Goal: Task Accomplishment & Management: Manage account settings

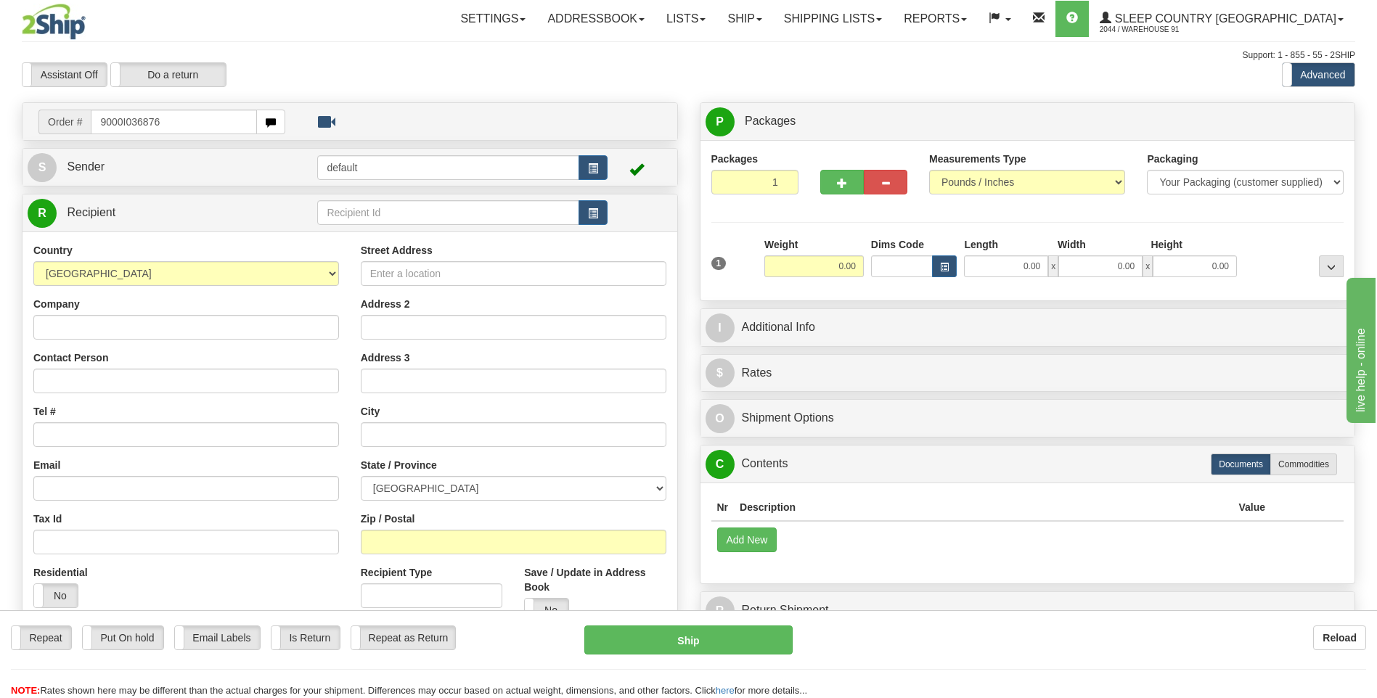
type input "9000I036876"
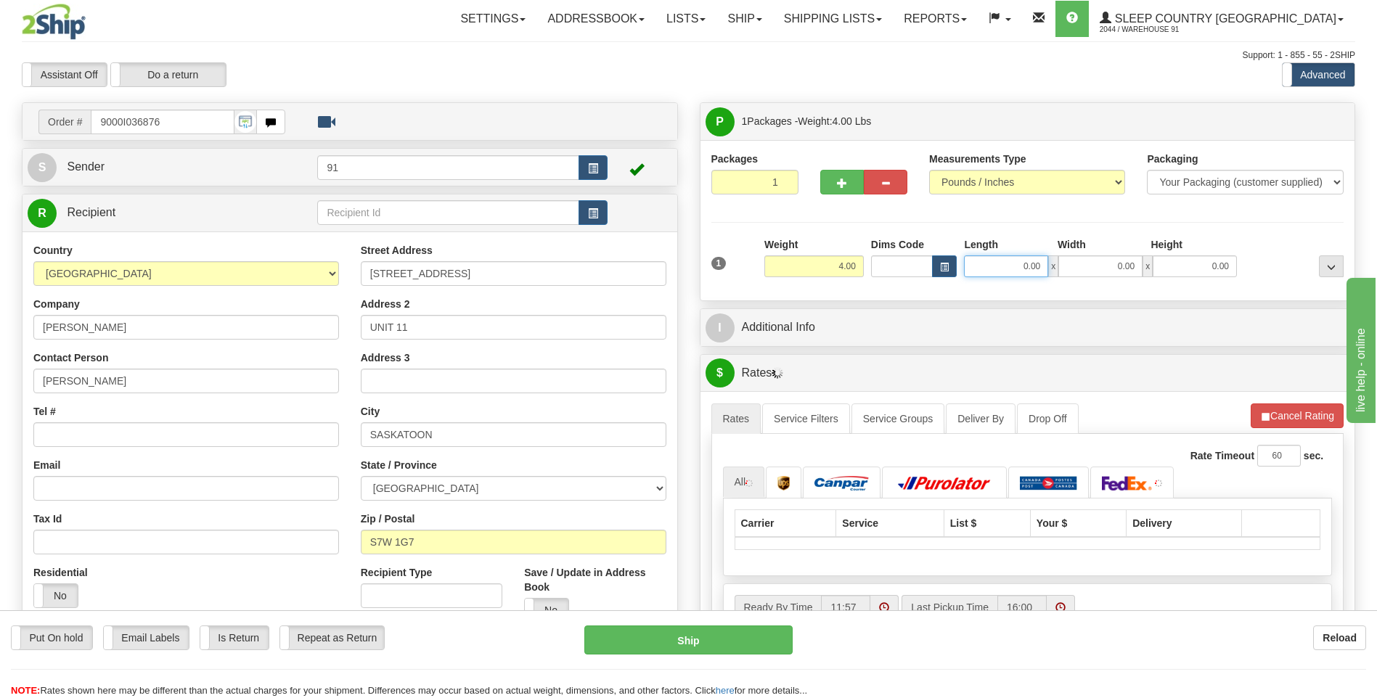
click at [991, 269] on input "0.00" at bounding box center [1006, 266] width 84 height 22
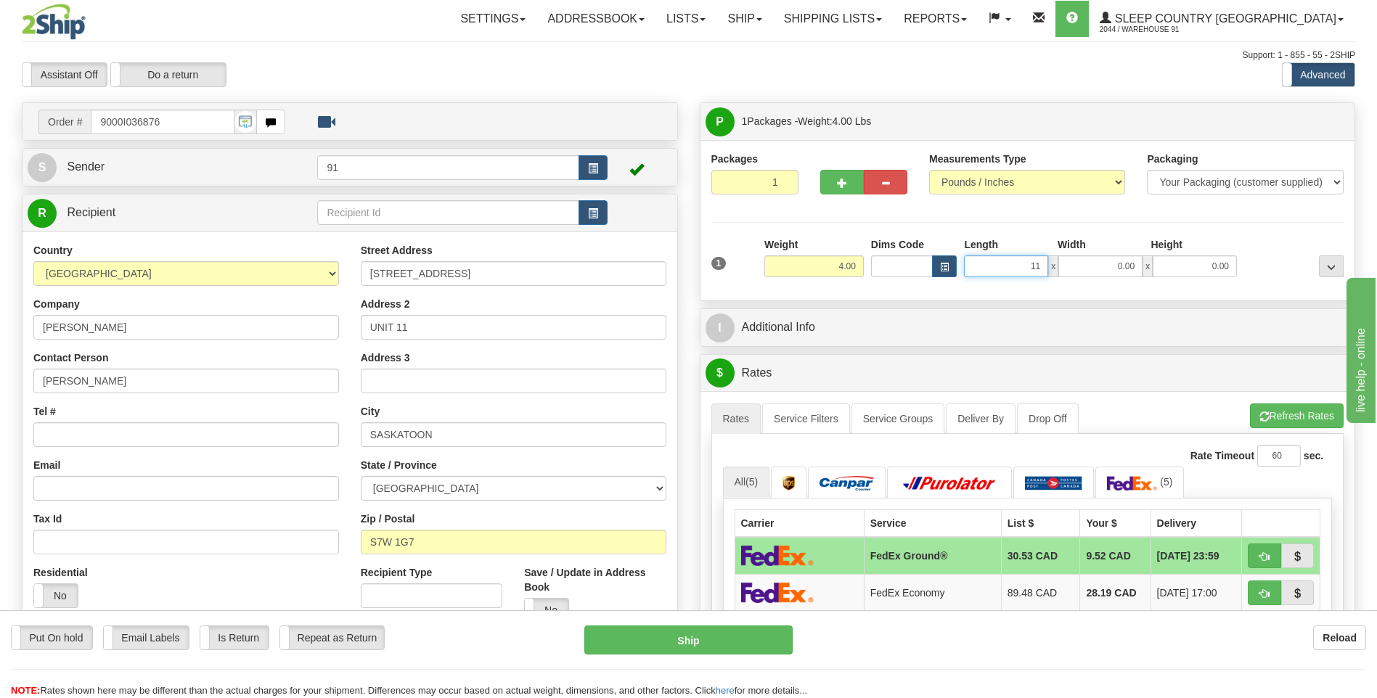
type input "11.00"
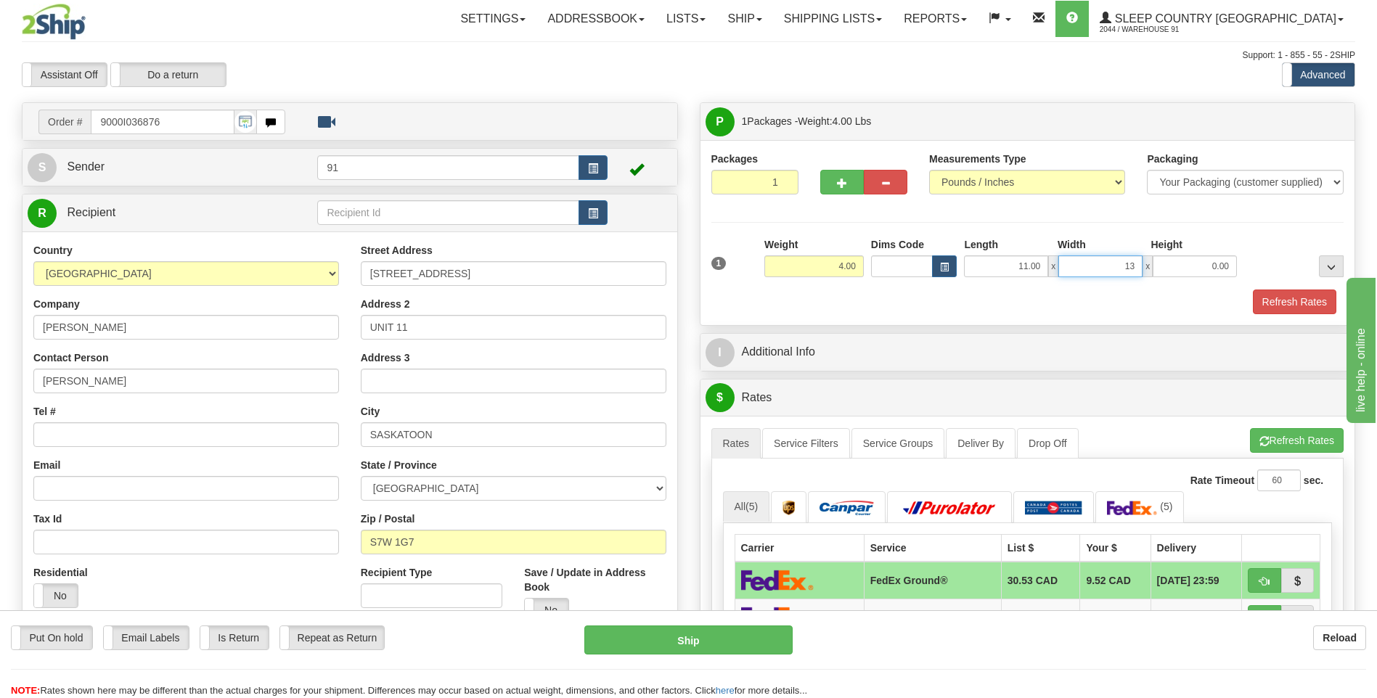
type input "13.00"
type input "4.00"
click at [1296, 306] on button "Refresh Rates" at bounding box center [1294, 302] width 83 height 25
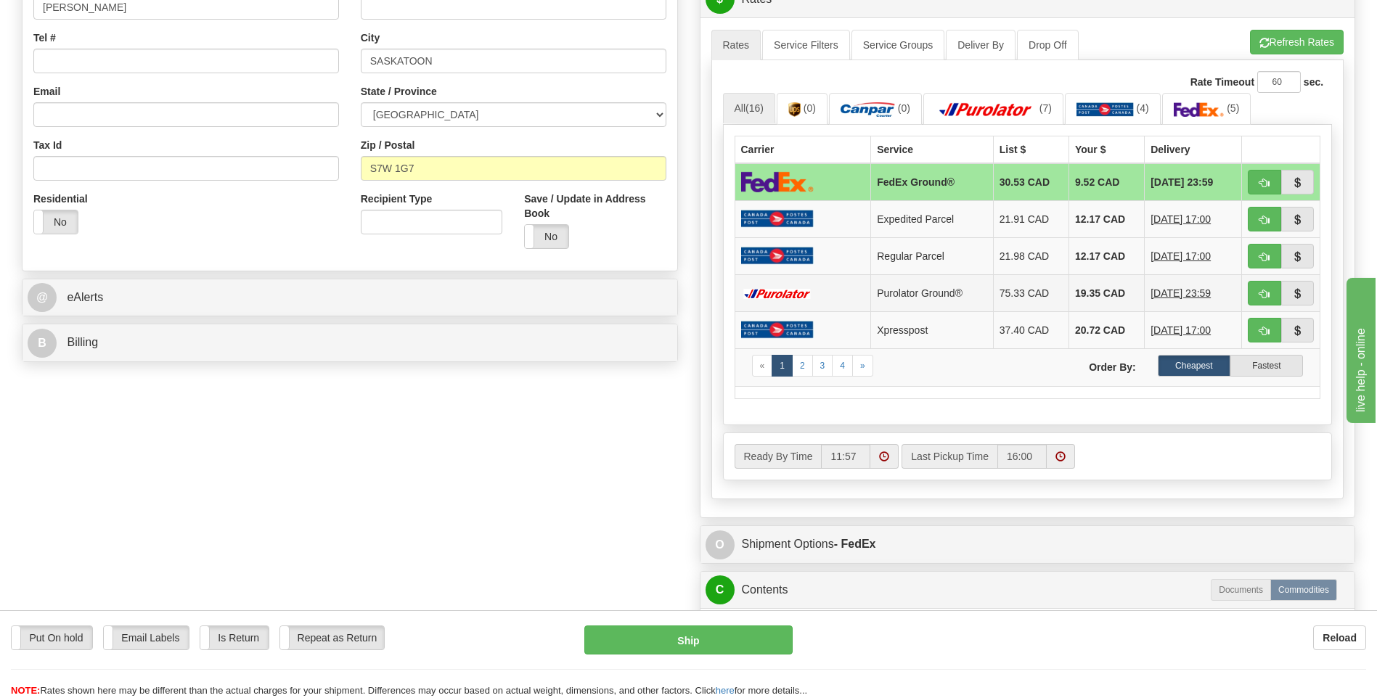
scroll to position [581, 0]
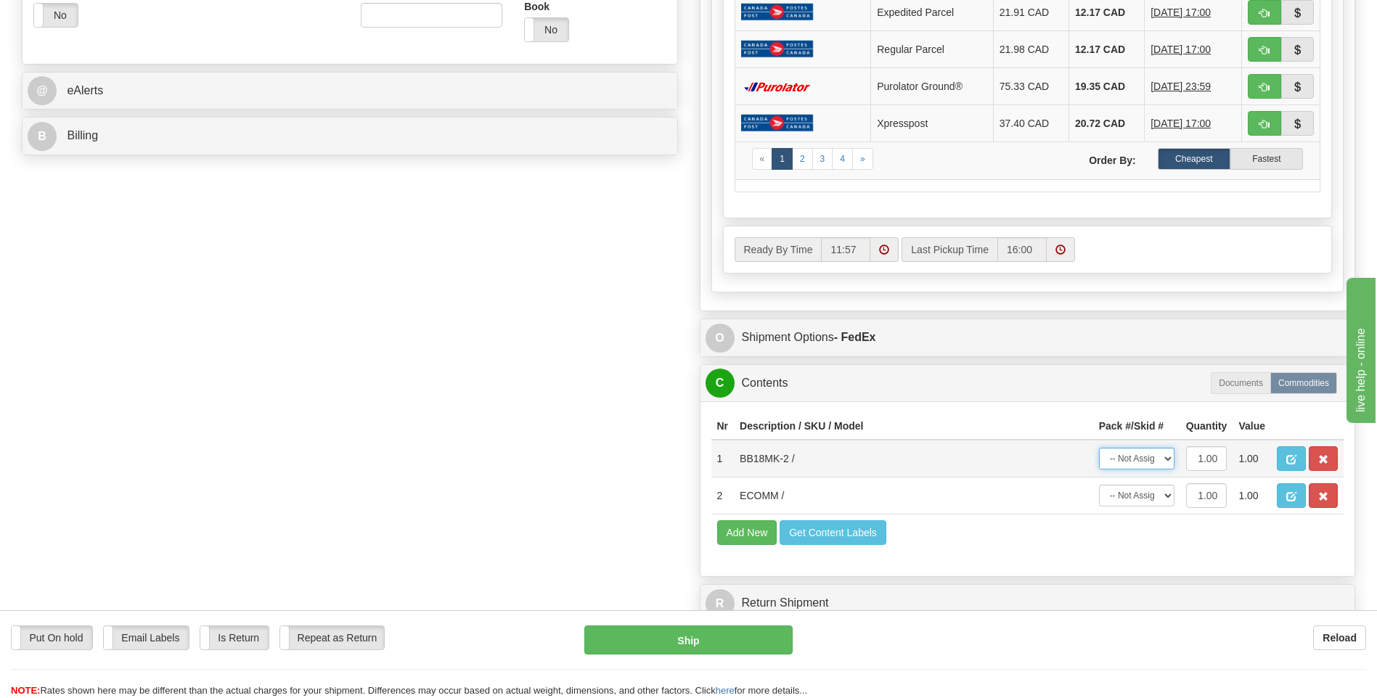
click at [1124, 458] on select "-- Not Assigned -- Package 1" at bounding box center [1136, 459] width 75 height 22
select select "0"
click at [1099, 448] on select "-- Not Assigned -- Package 1" at bounding box center [1136, 459] width 75 height 22
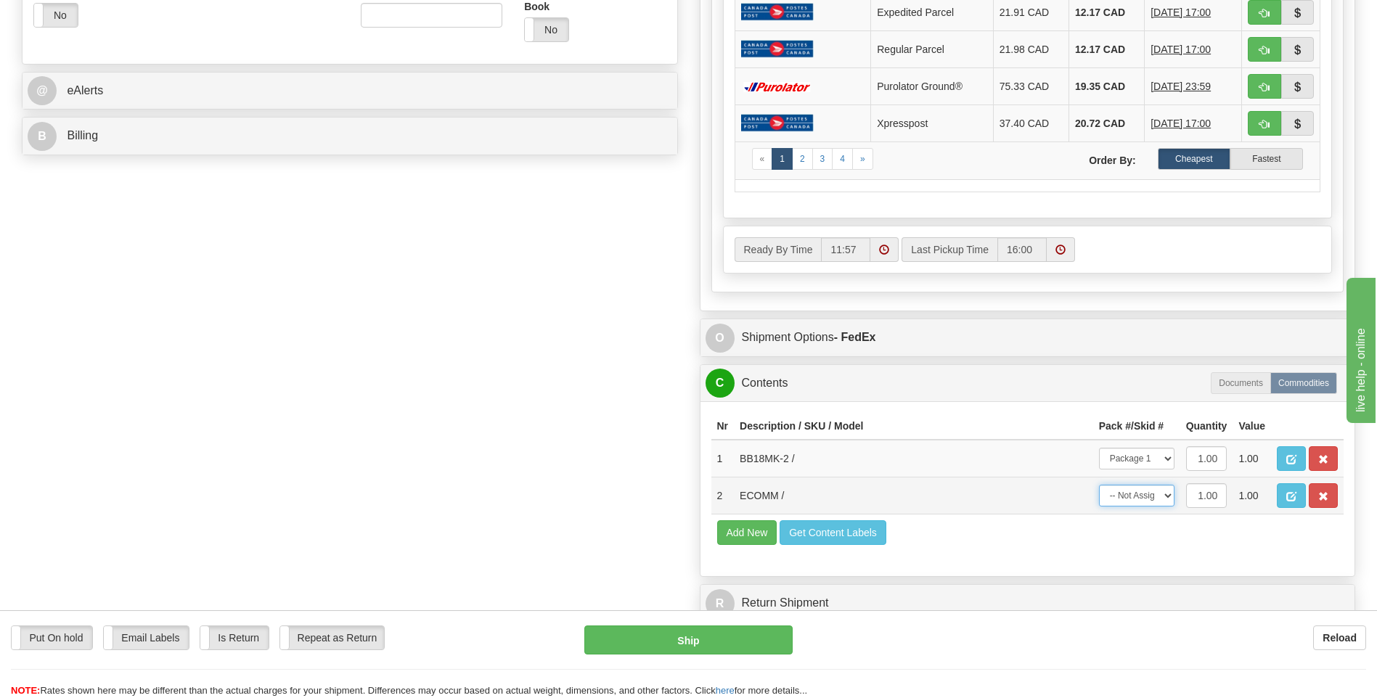
drag, startPoint x: 1126, startPoint y: 497, endPoint x: 1127, endPoint y: 504, distance: 7.3
click at [1126, 497] on select "-- Not Assigned -- Package 1" at bounding box center [1136, 496] width 75 height 22
select select "0"
click at [1099, 485] on select "-- Not Assigned -- Package 1" at bounding box center [1136, 496] width 75 height 22
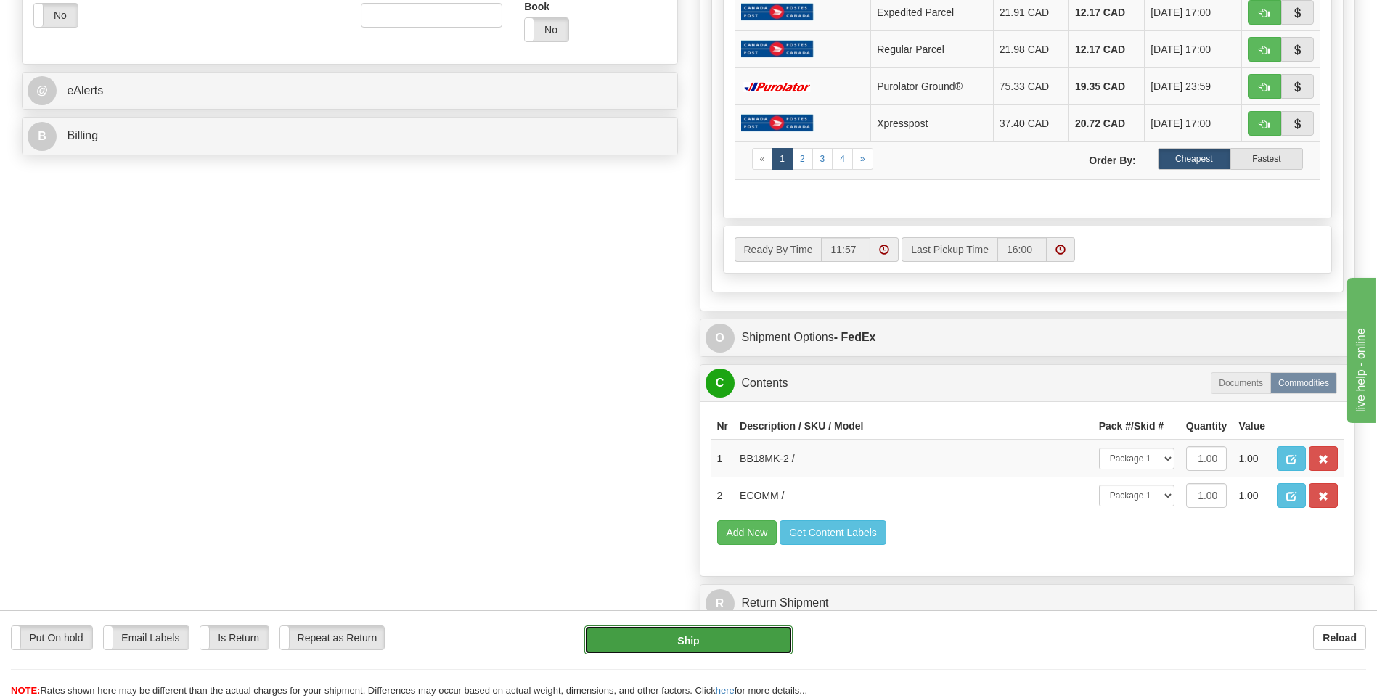
click at [688, 631] on button "Ship" at bounding box center [688, 640] width 208 height 29
type input "92"
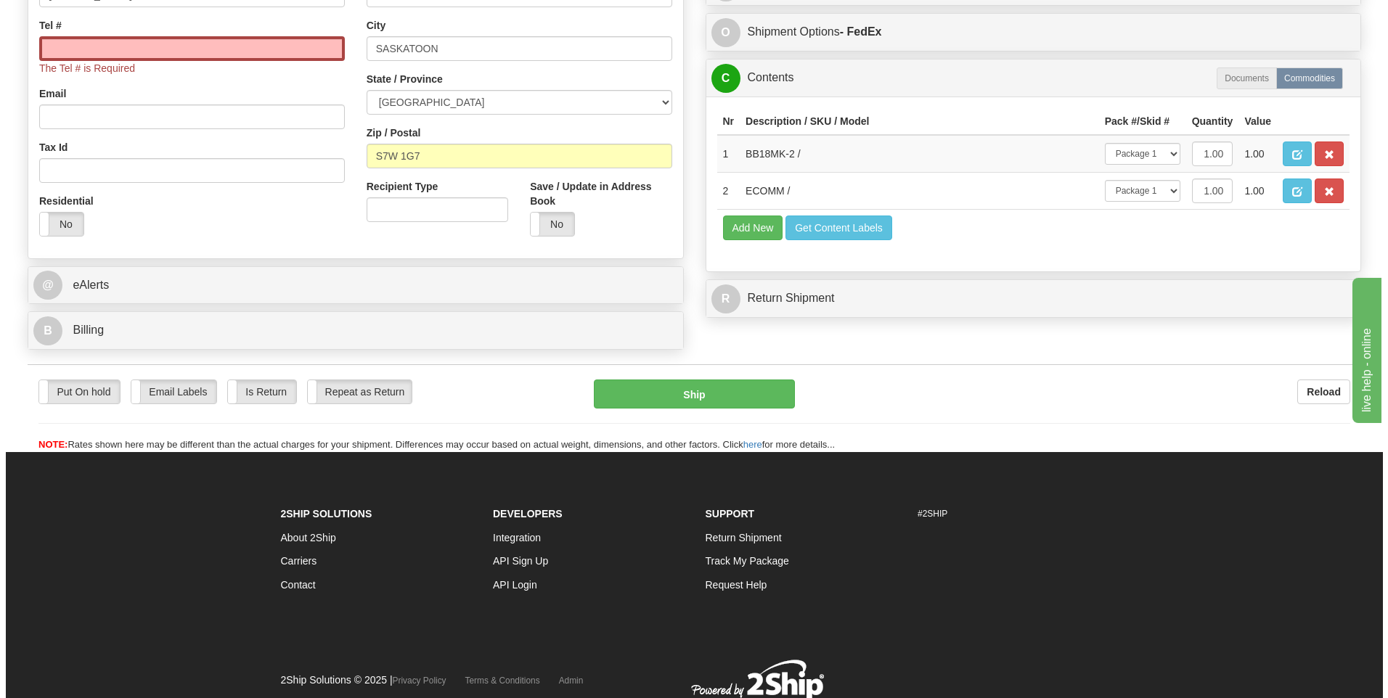
scroll to position [296, 0]
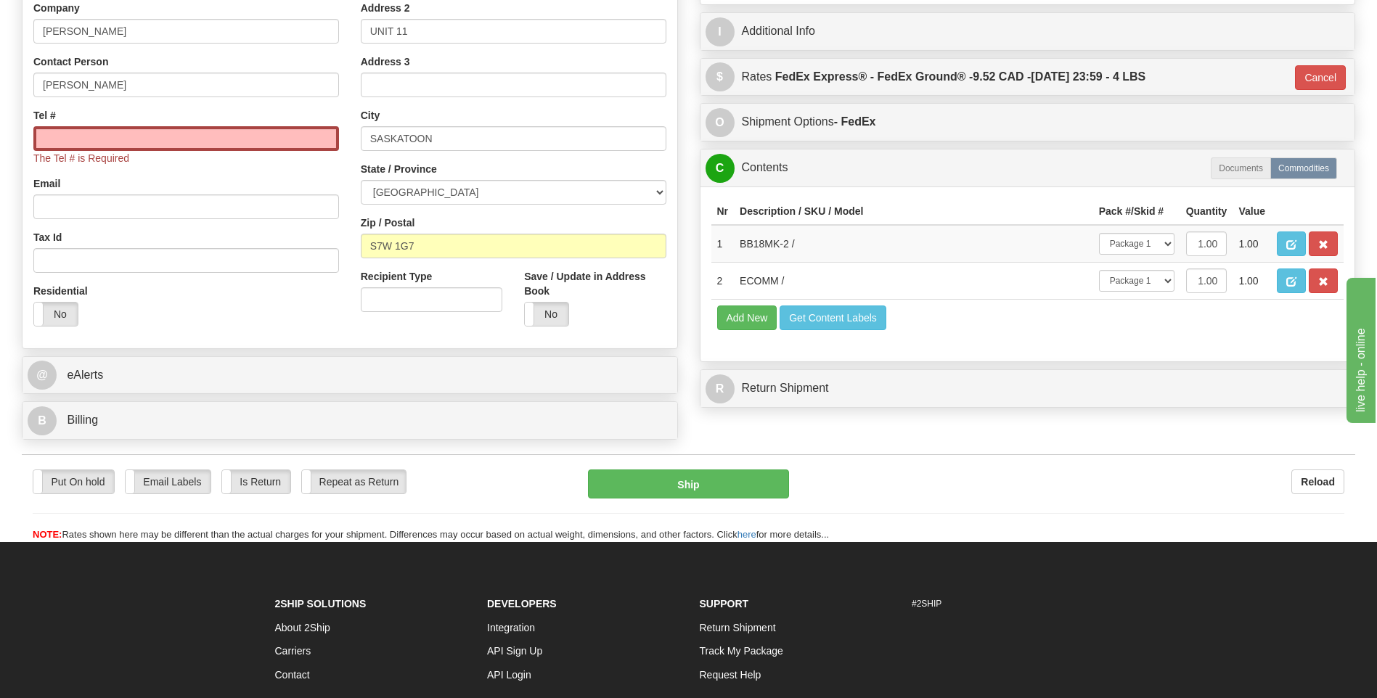
click at [233, 123] on div "Tel # The Tel # is Required" at bounding box center [186, 136] width 306 height 57
click at [231, 130] on input "Tel #" at bounding box center [186, 138] width 306 height 25
type input "2504752755"
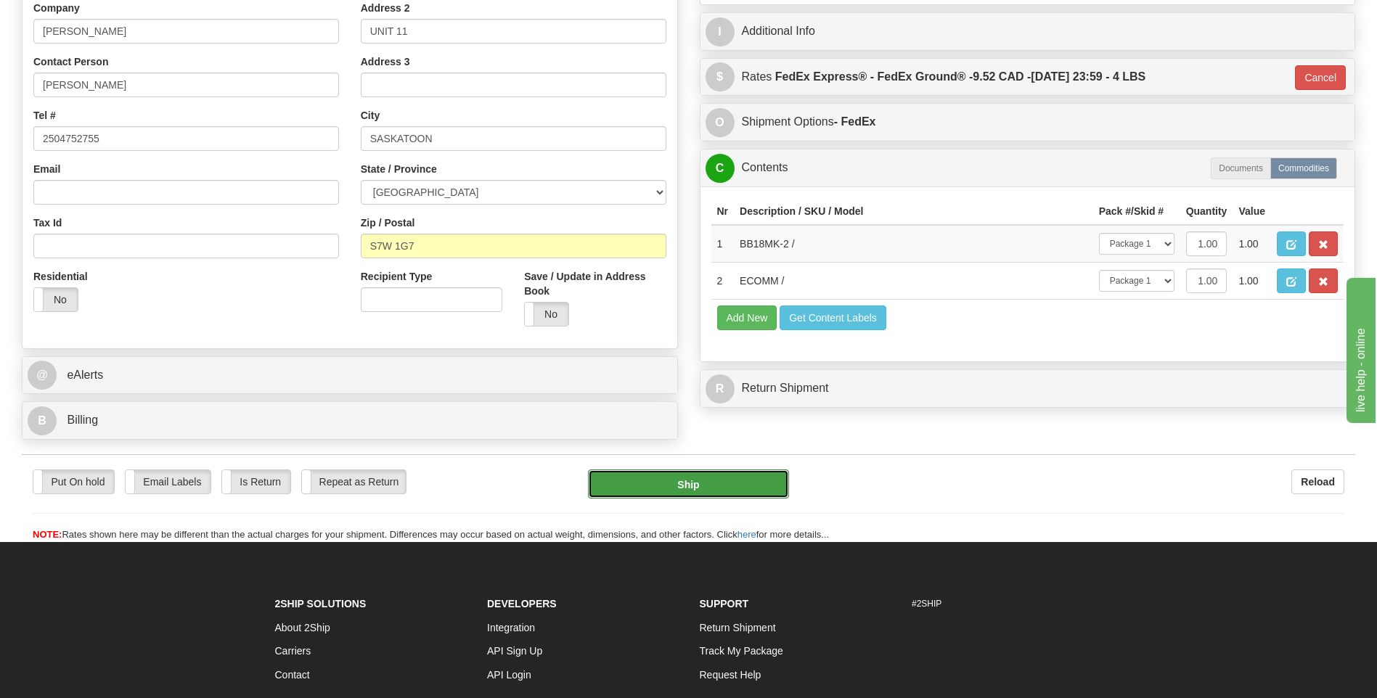
click at [729, 487] on button "Ship" at bounding box center [688, 484] width 200 height 29
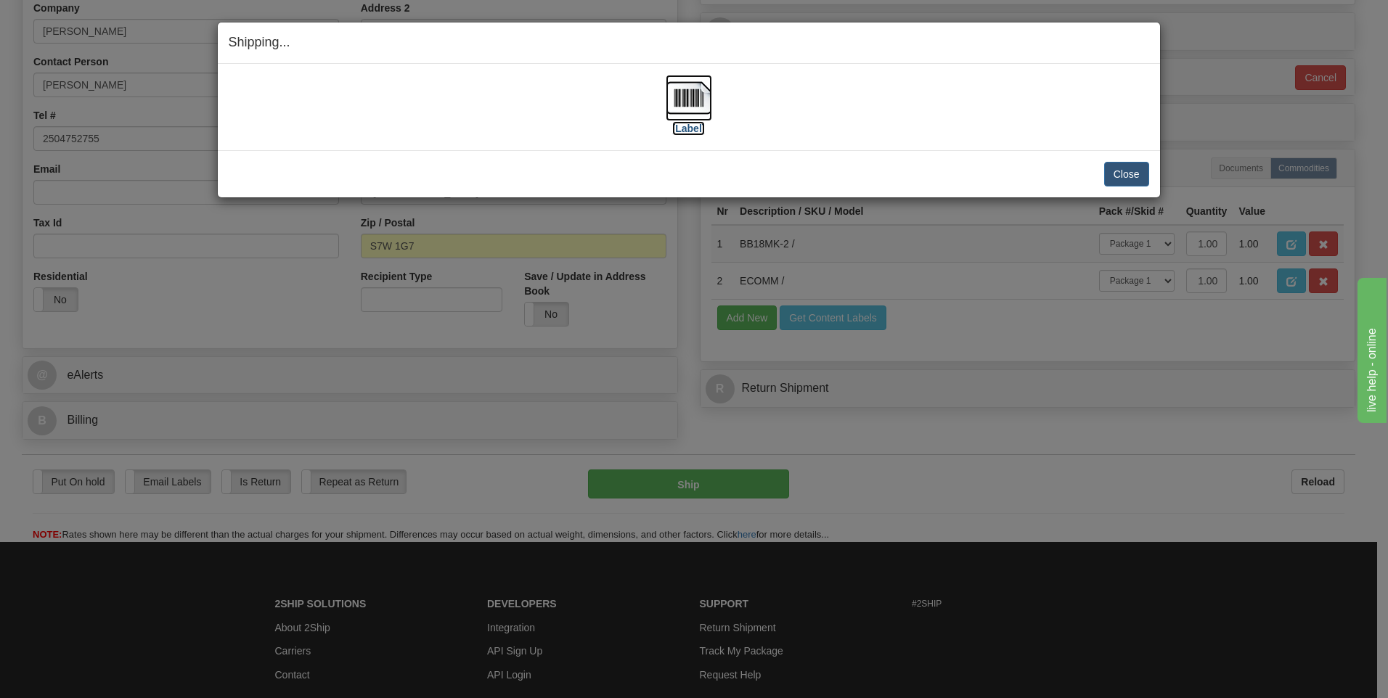
click at [700, 98] on img at bounding box center [689, 98] width 46 height 46
click at [1134, 179] on button "Close" at bounding box center [1126, 174] width 45 height 25
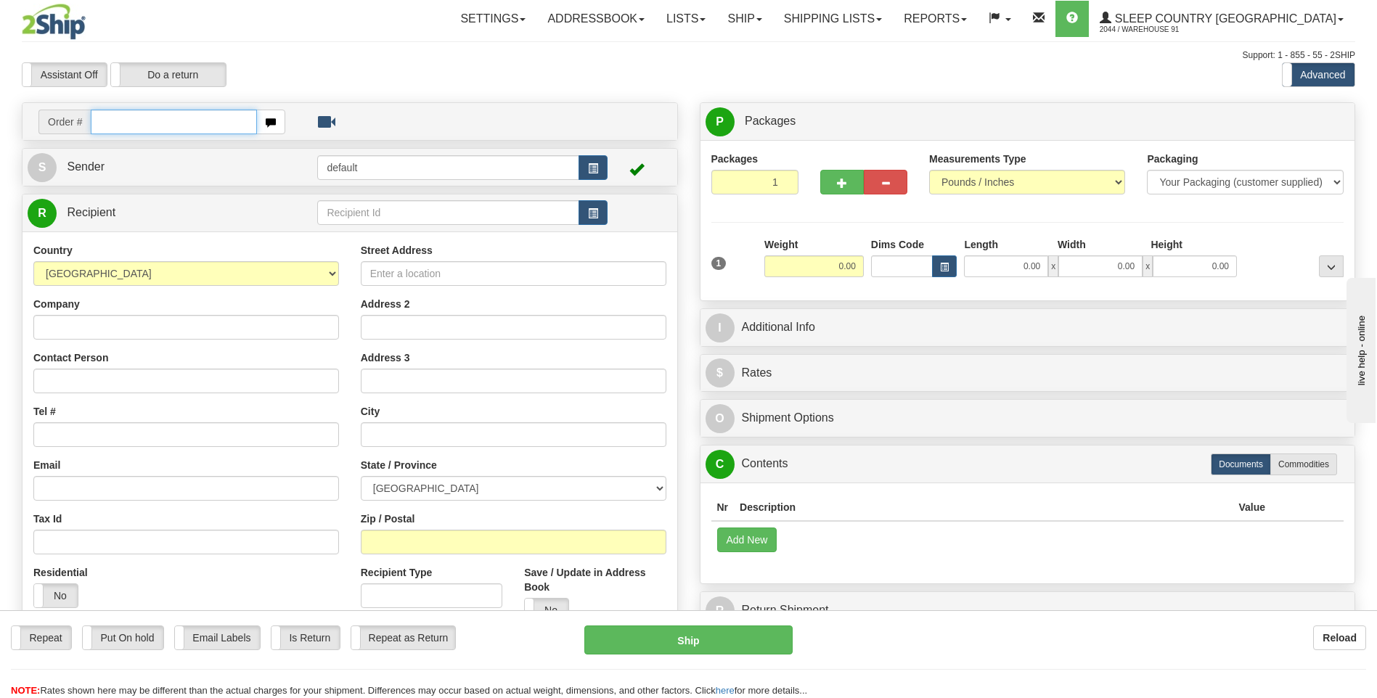
click at [175, 131] on input "text" at bounding box center [173, 122] width 165 height 25
type input "9000I038063"
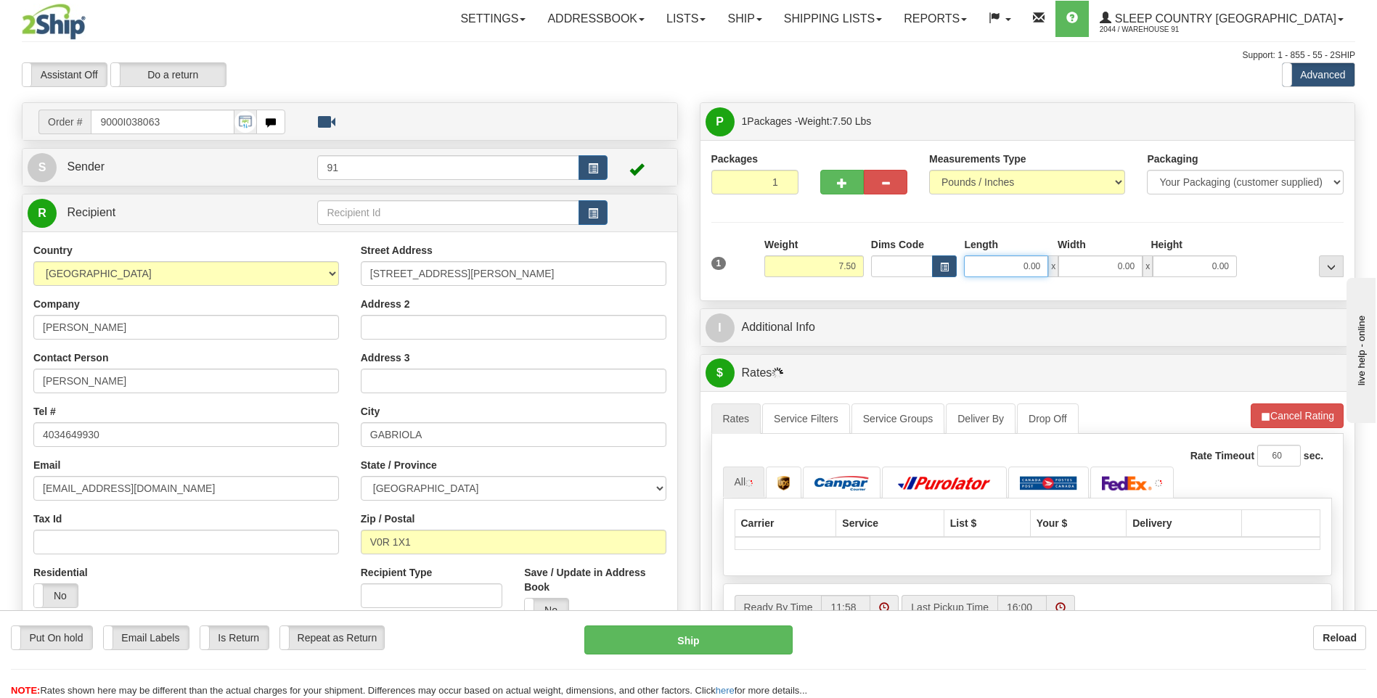
click at [996, 271] on input "0.00" at bounding box center [1006, 266] width 84 height 22
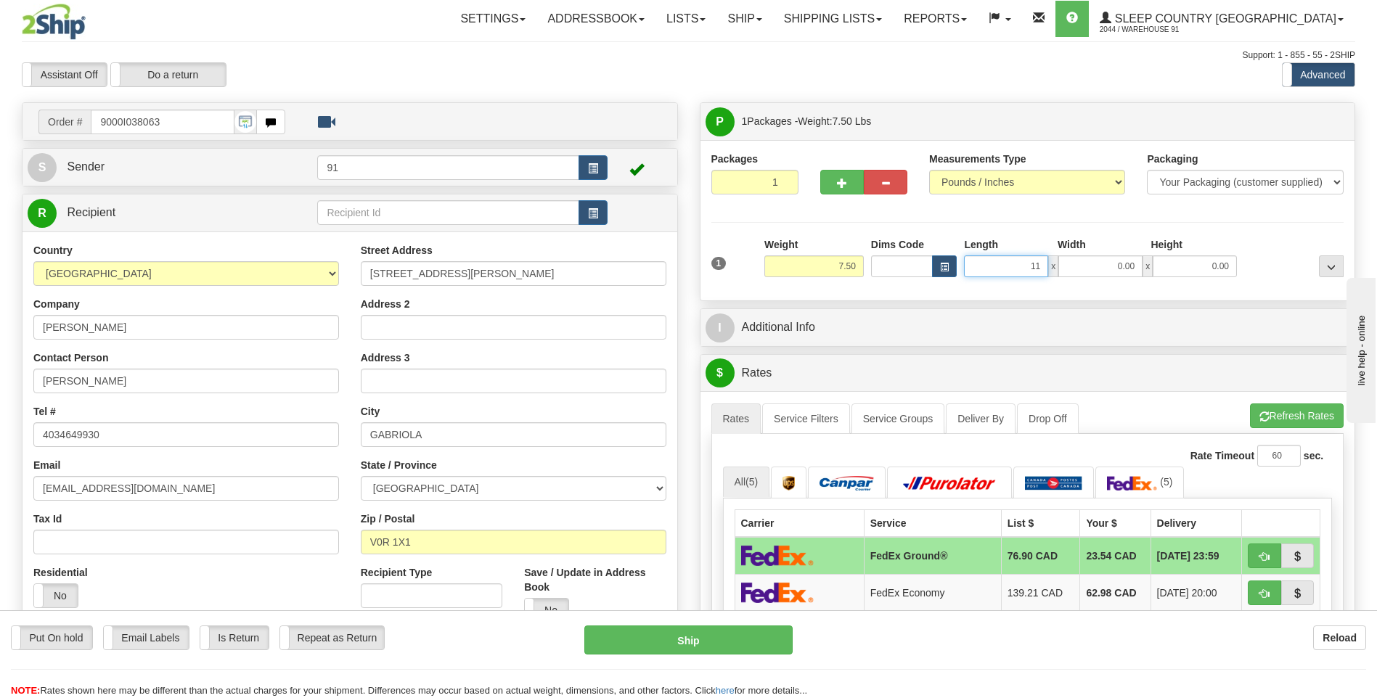
type input "11.00"
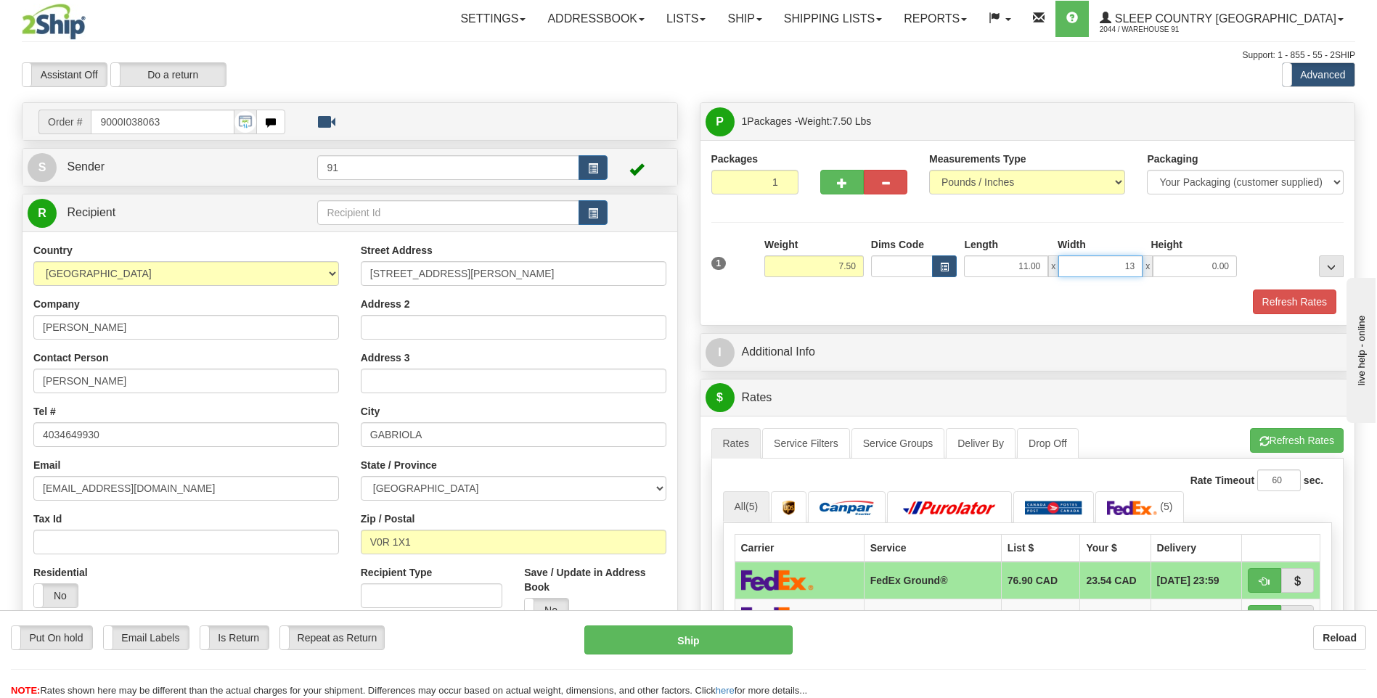
type input "13.00"
type input "5.00"
click at [1288, 297] on button "Refresh Rates" at bounding box center [1294, 302] width 83 height 25
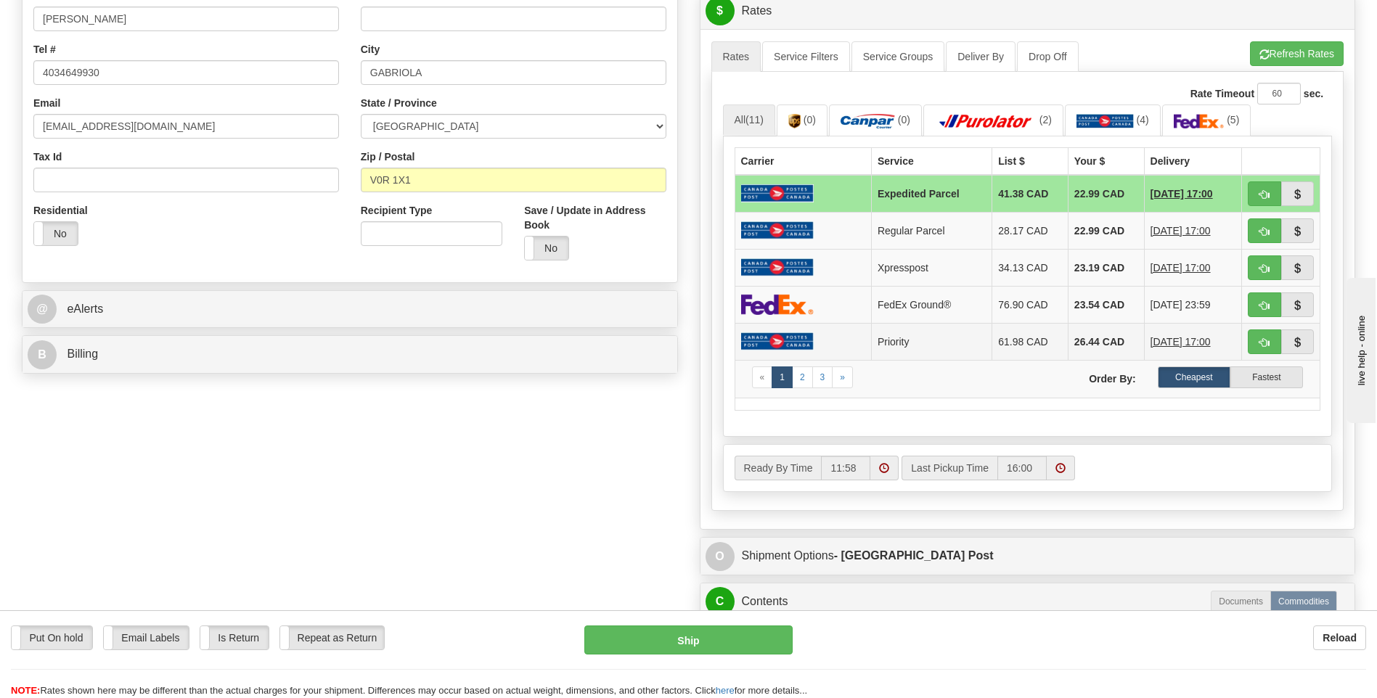
scroll to position [363, 0]
click at [915, 296] on td "FedEx Ground®" at bounding box center [931, 303] width 120 height 37
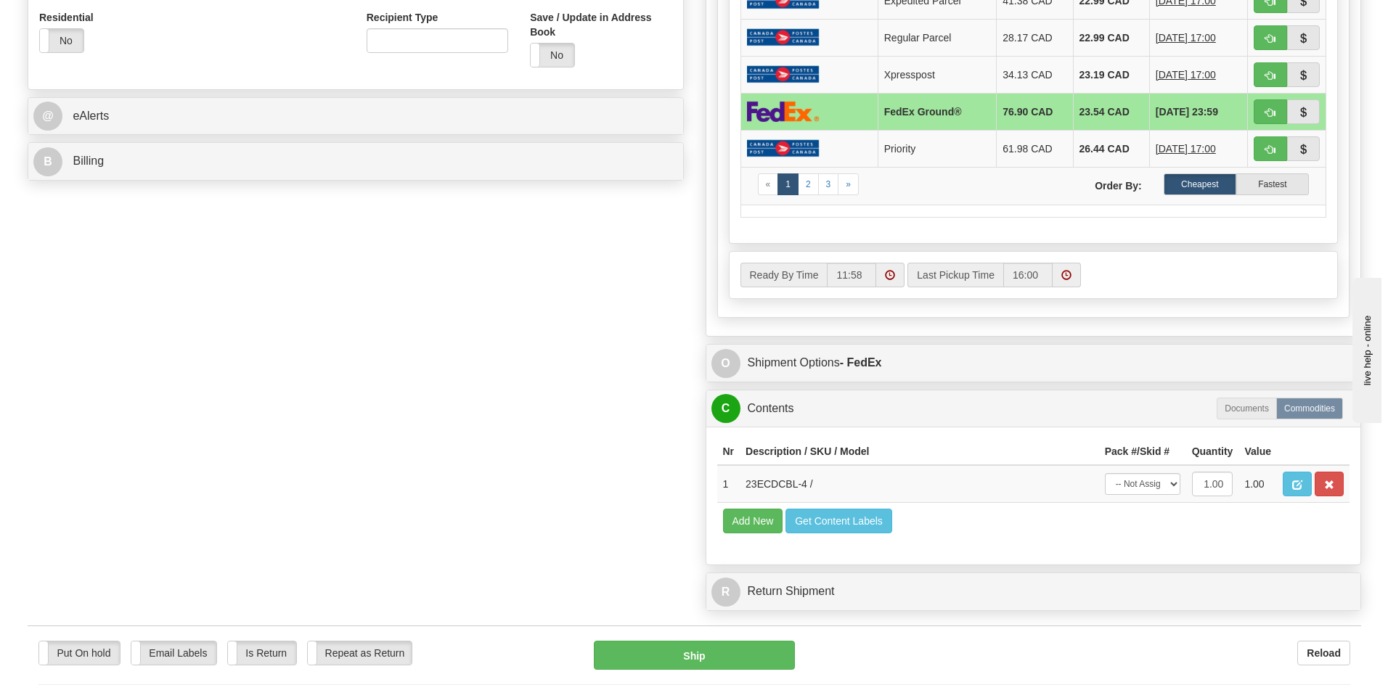
scroll to position [653, 0]
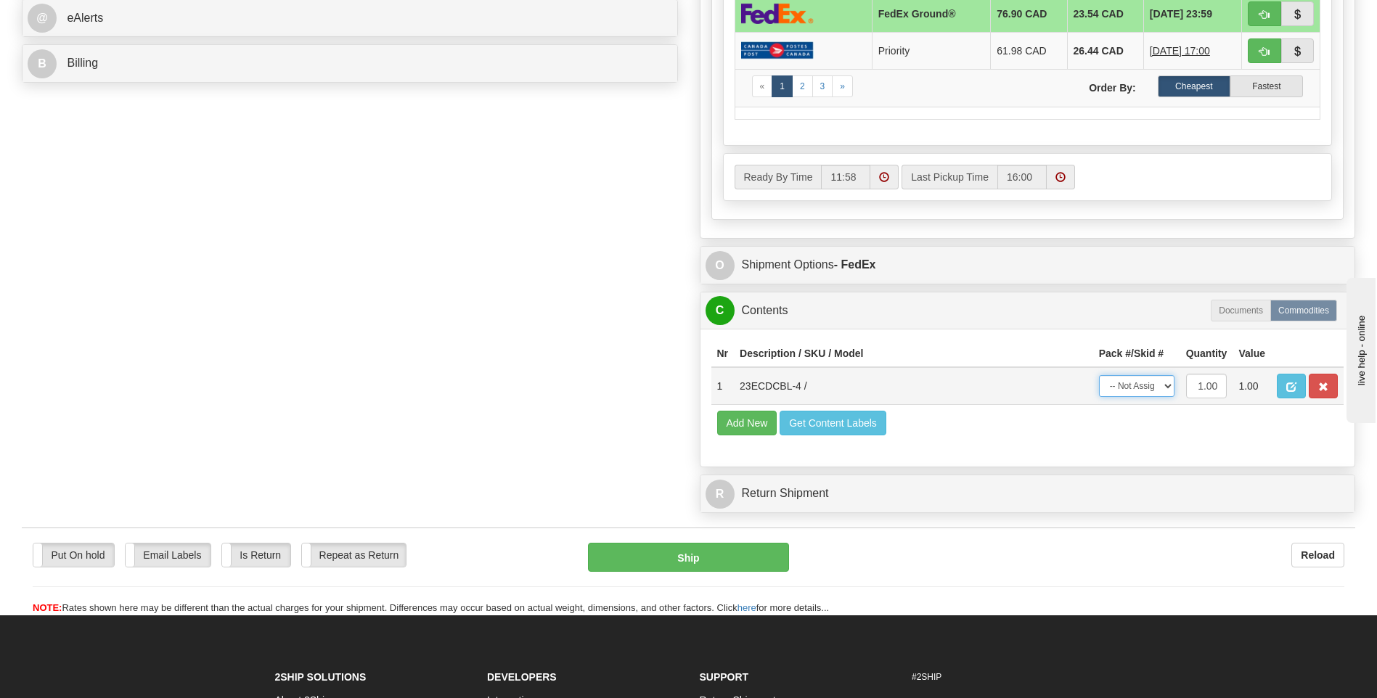
click at [1142, 384] on select "-- Not Assigned -- Package 1" at bounding box center [1136, 386] width 75 height 22
select select "0"
click at [1099, 375] on select "-- Not Assigned -- Package 1" at bounding box center [1136, 386] width 75 height 22
click at [720, 549] on button "Ship" at bounding box center [688, 557] width 200 height 29
type input "92"
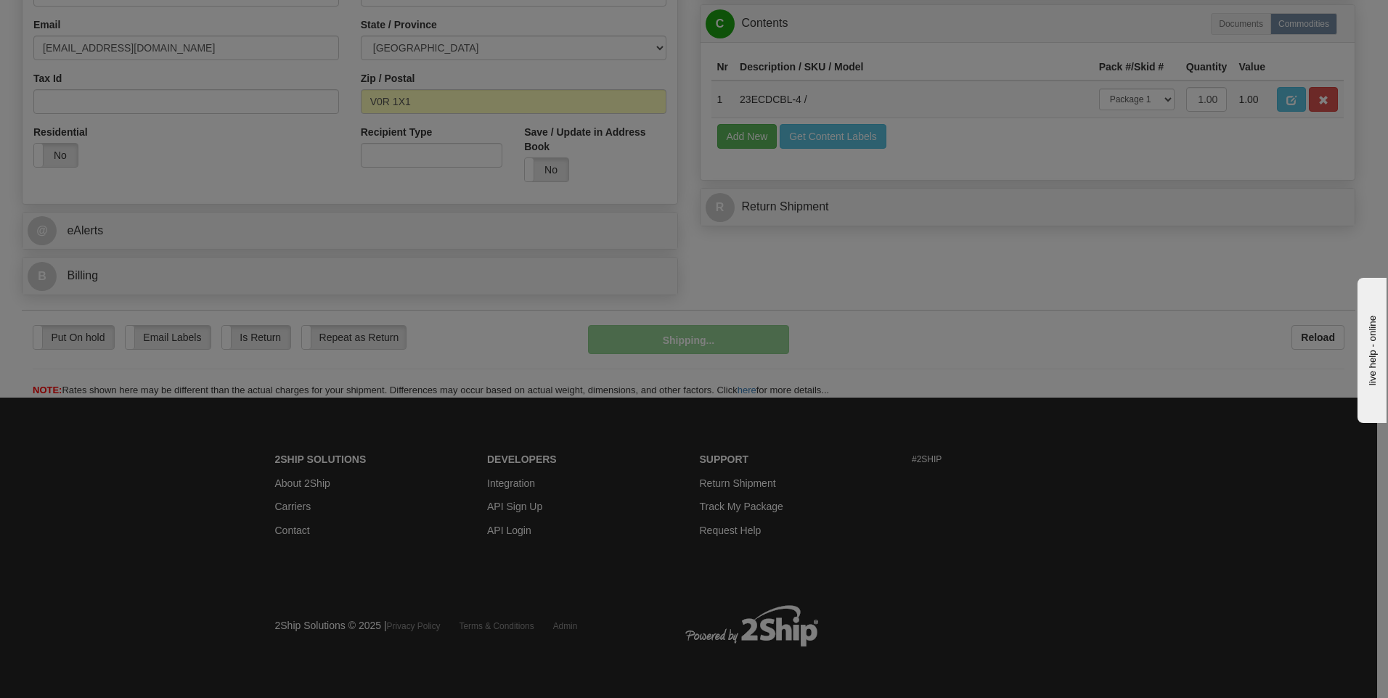
scroll to position [441, 0]
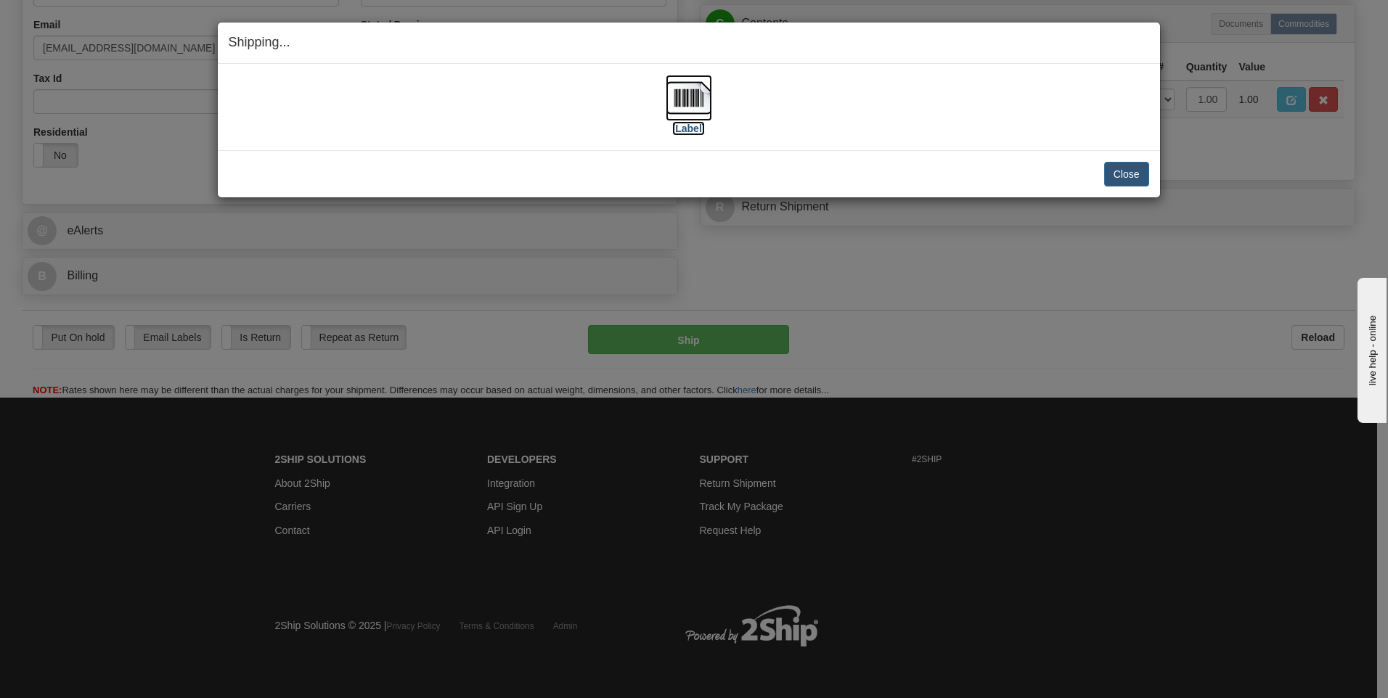
click at [688, 106] on img at bounding box center [689, 98] width 46 height 46
click at [1123, 177] on button "Close" at bounding box center [1126, 174] width 45 height 25
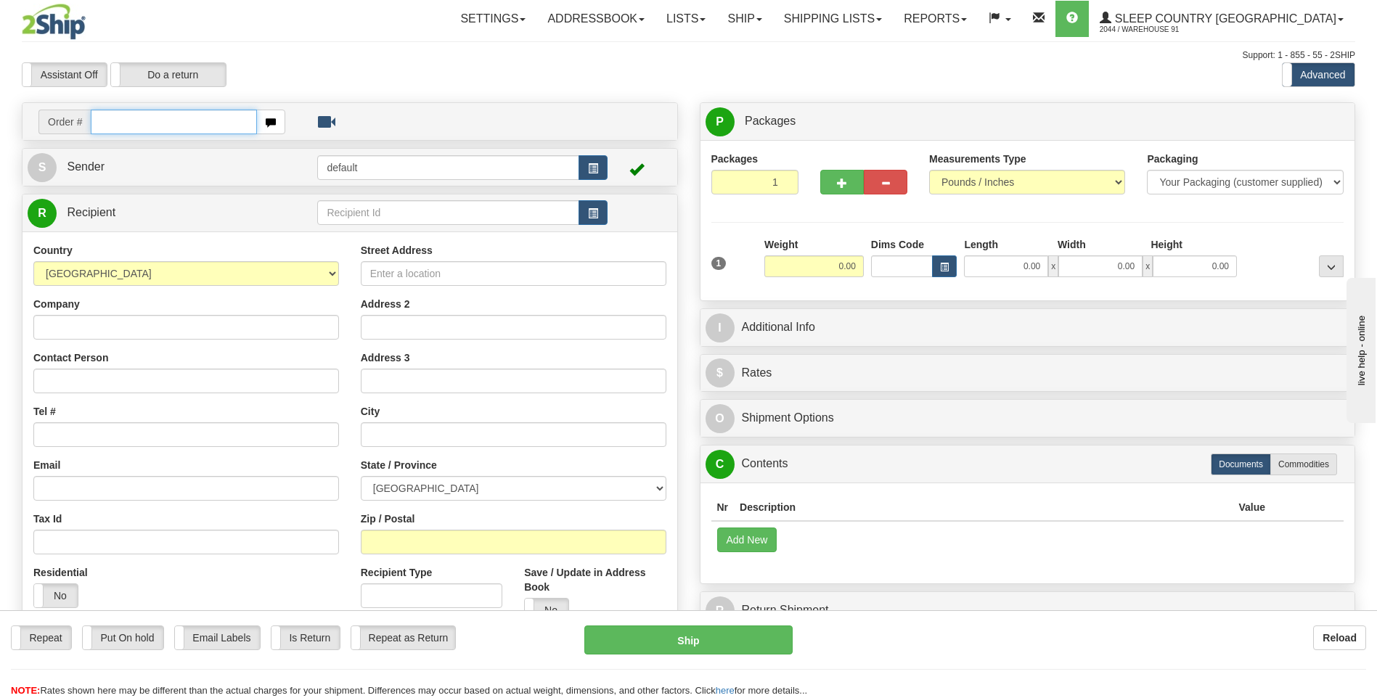
click at [240, 128] on input "text" at bounding box center [173, 122] width 165 height 25
type input "9000I037852"
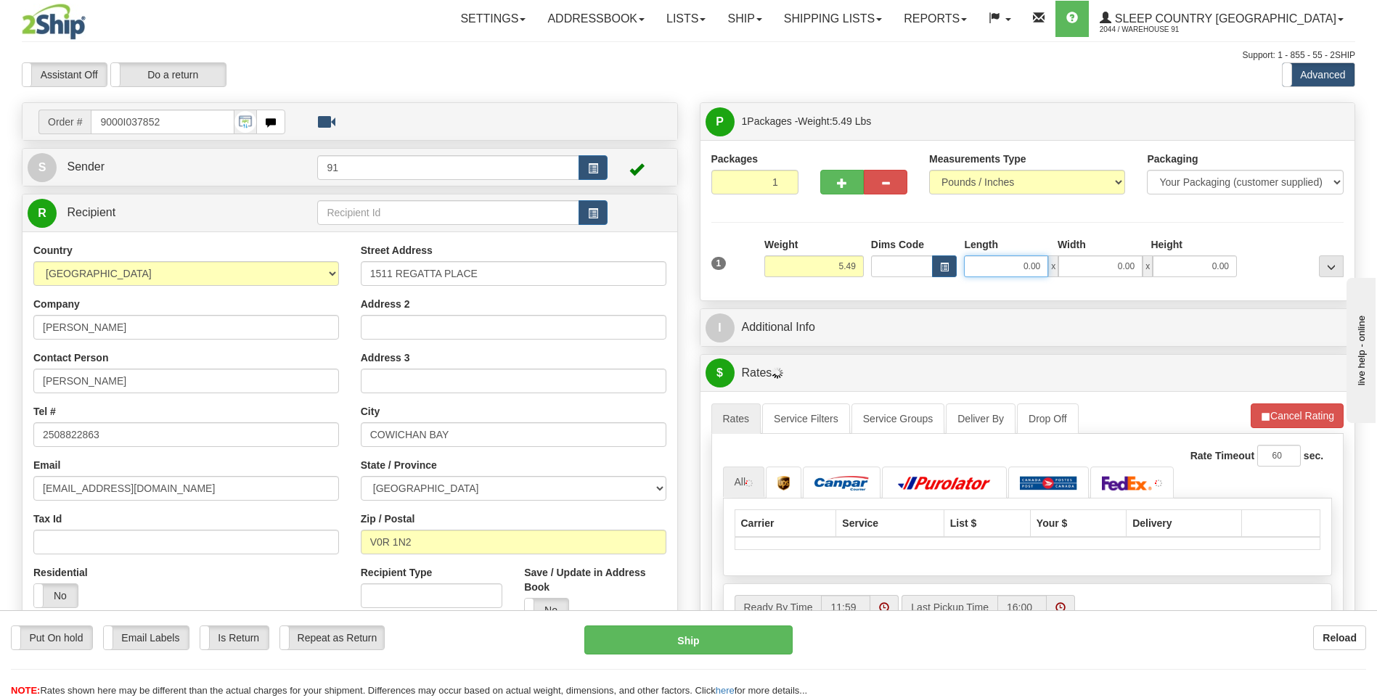
click at [994, 258] on input "0.00" at bounding box center [1006, 266] width 84 height 22
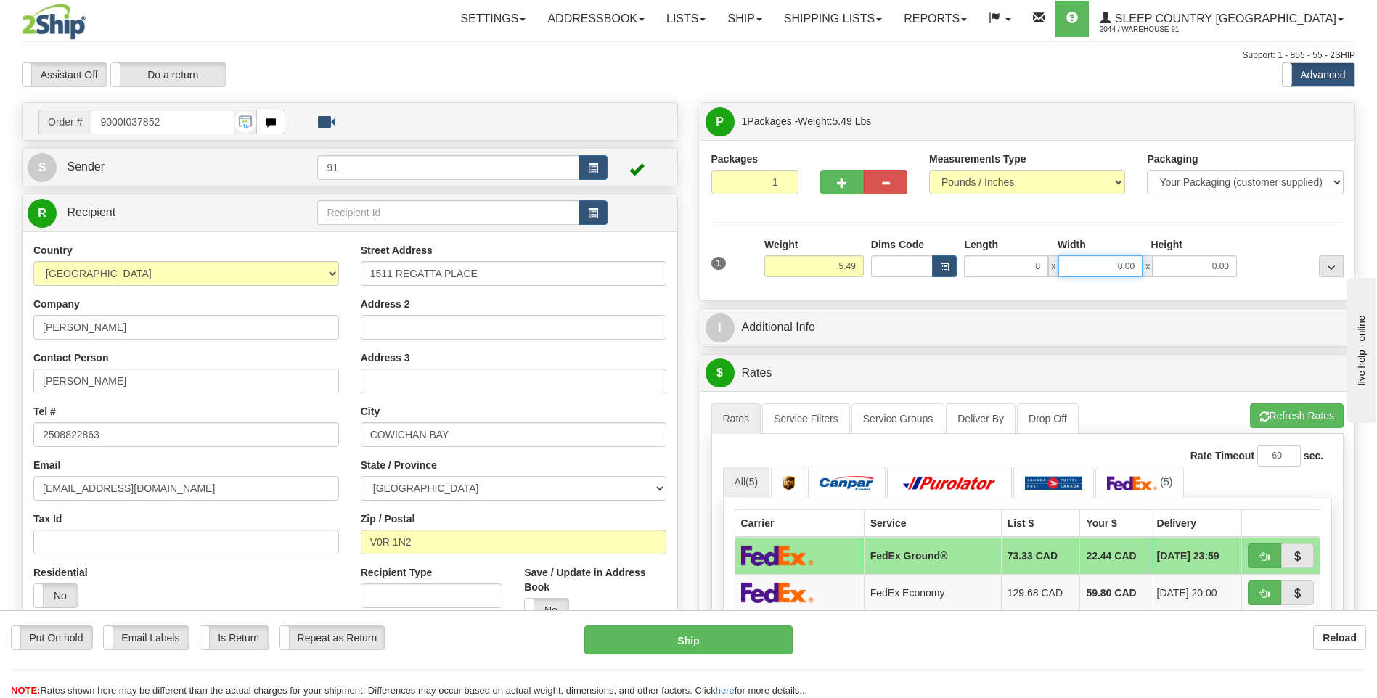
type input "8.00"
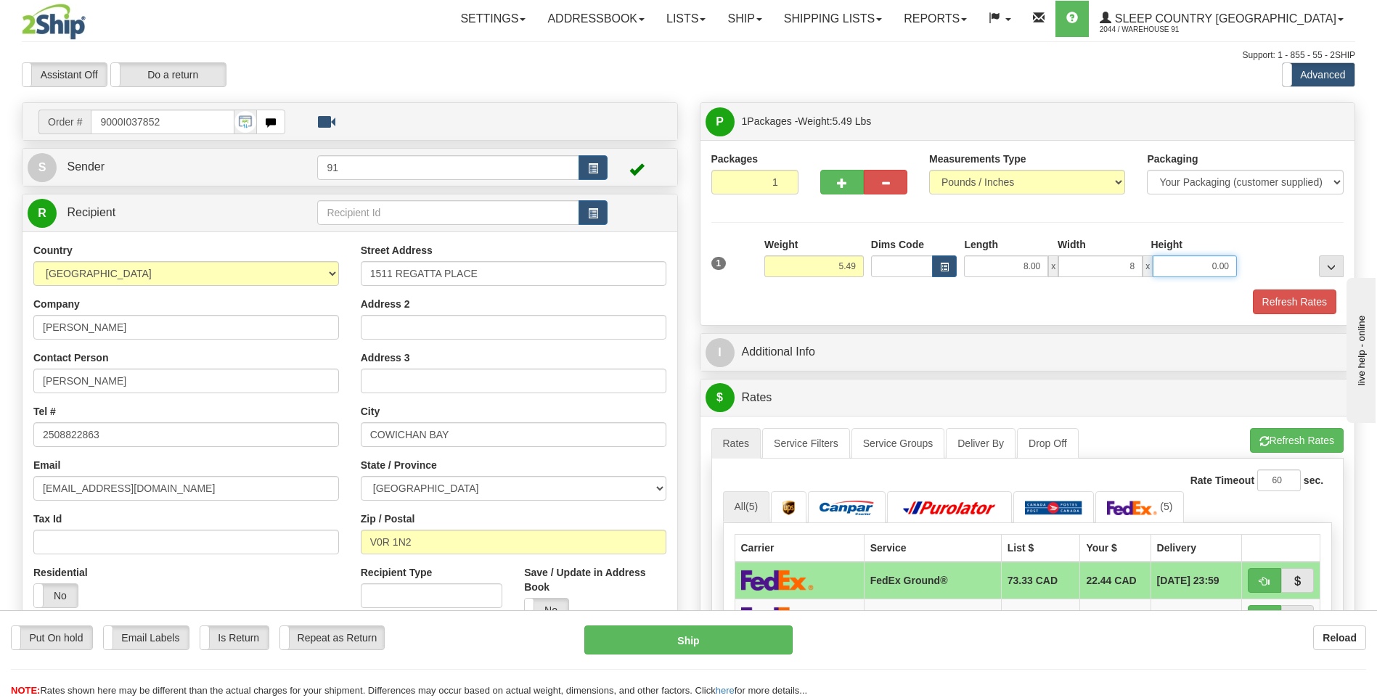
type input "8.00"
type input "16.00"
click at [1262, 300] on button "Refresh Rates" at bounding box center [1294, 302] width 83 height 25
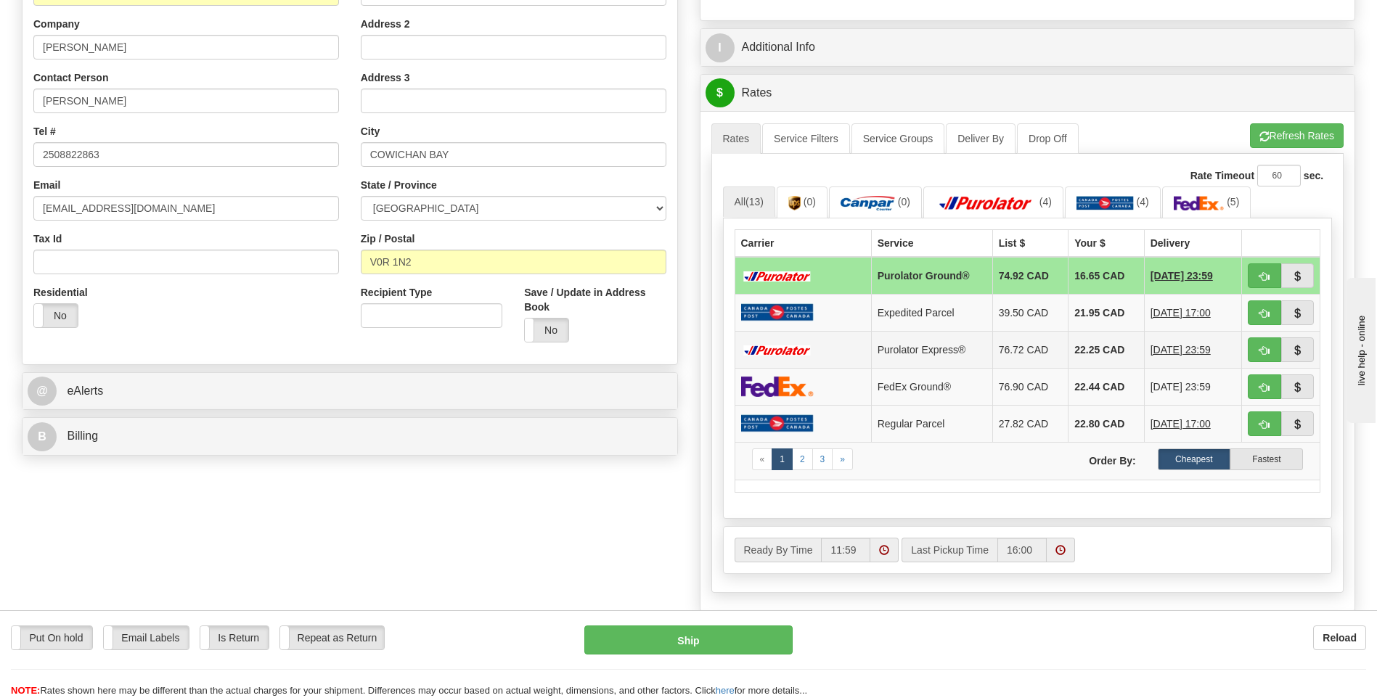
scroll to position [290, 0]
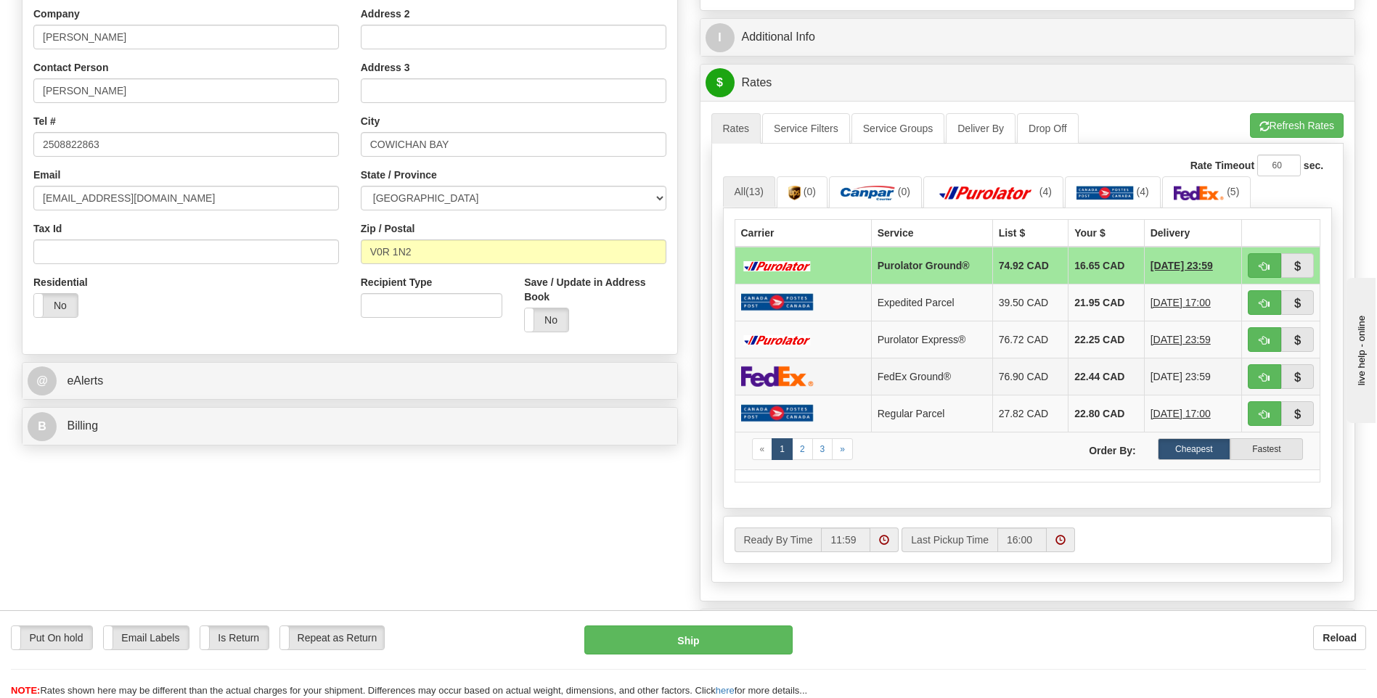
click at [844, 380] on td at bounding box center [803, 376] width 136 height 37
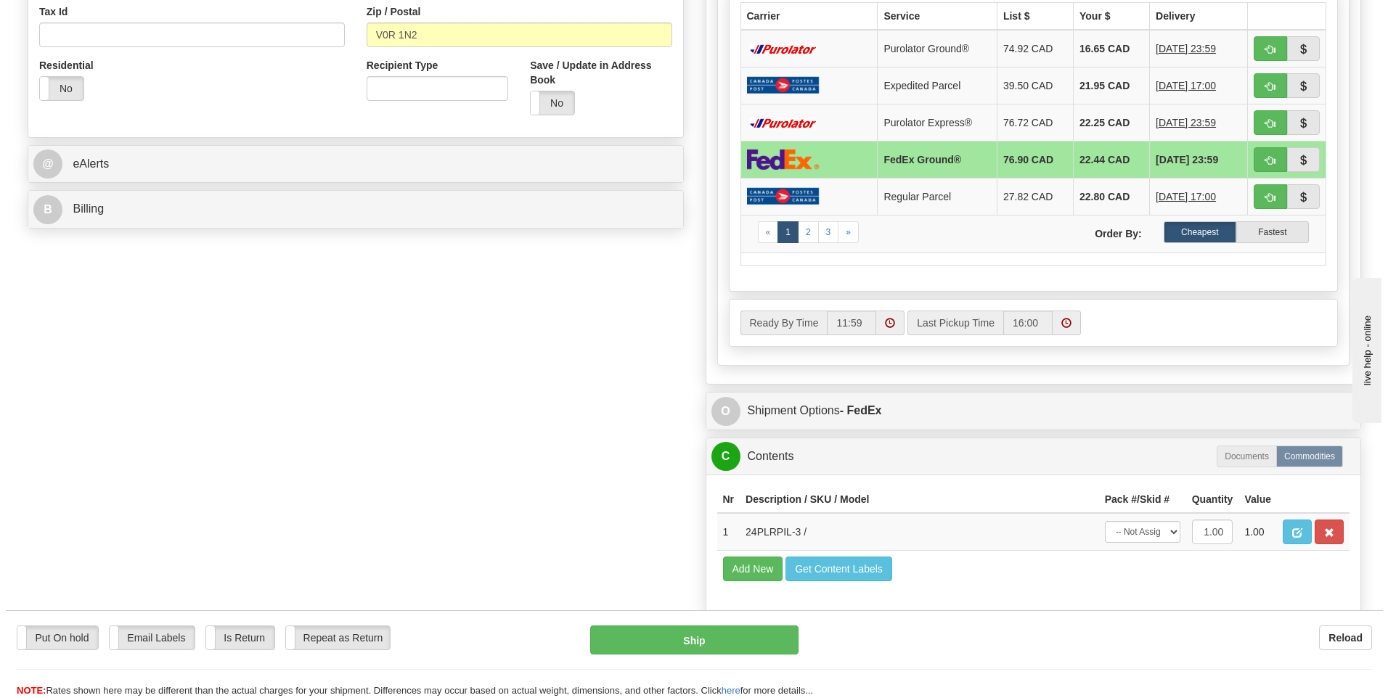
scroll to position [508, 0]
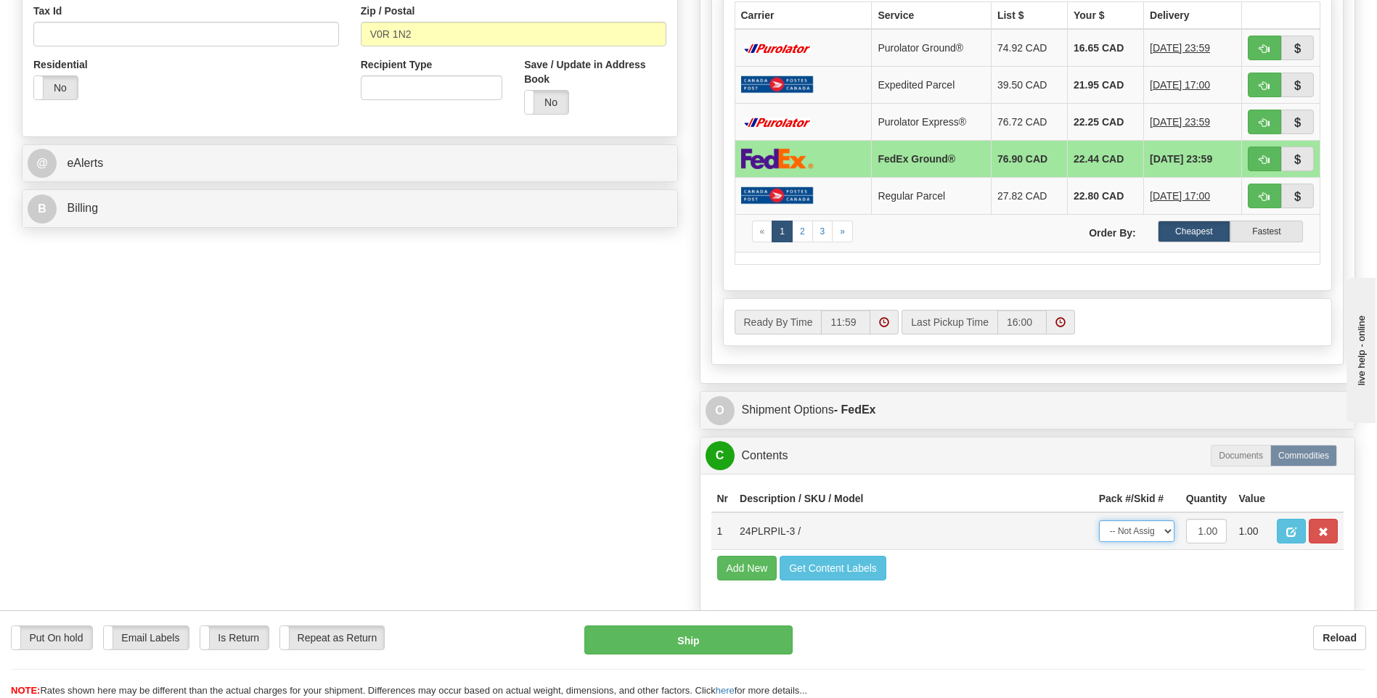
drag, startPoint x: 1132, startPoint y: 528, endPoint x: 1128, endPoint y: 541, distance: 13.1
click at [1132, 528] on select "-- Not Assigned -- Package 1" at bounding box center [1136, 531] width 75 height 22
select select "0"
click at [1099, 520] on select "-- Not Assigned -- Package 1" at bounding box center [1136, 531] width 75 height 22
click at [698, 633] on button "Ship" at bounding box center [688, 640] width 208 height 29
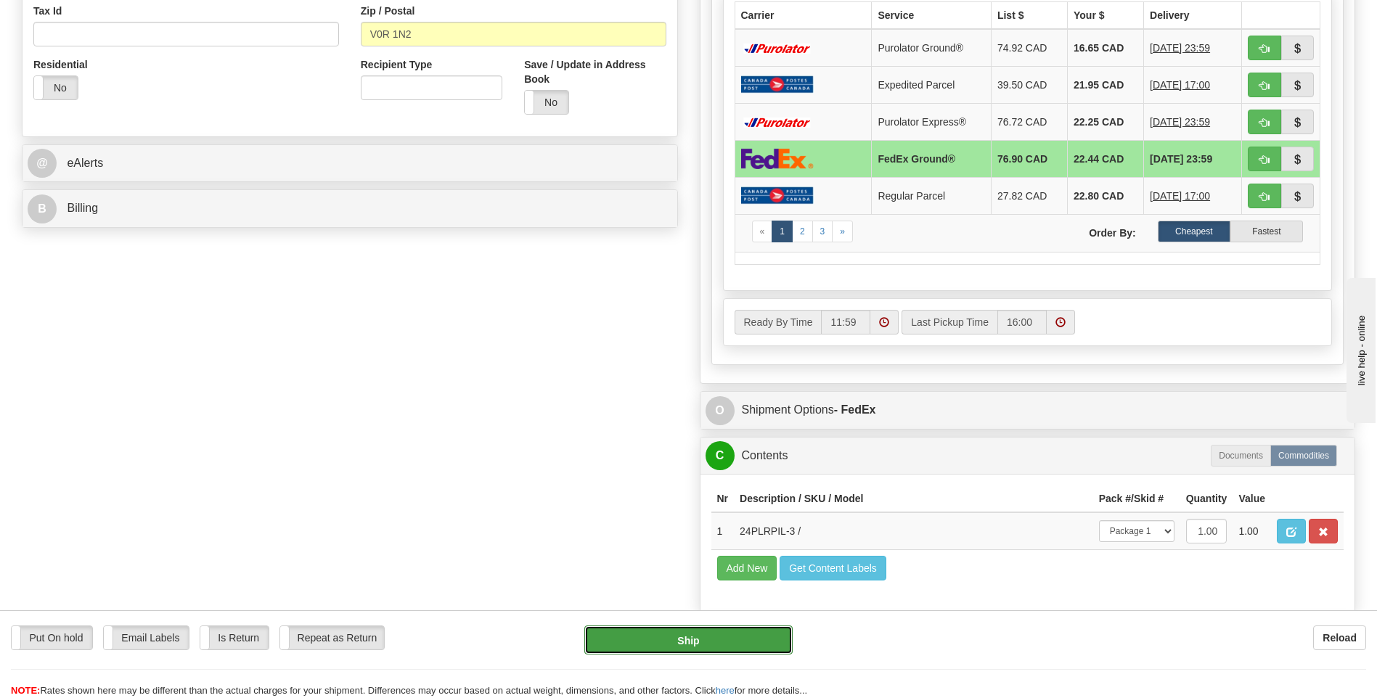
type input "92"
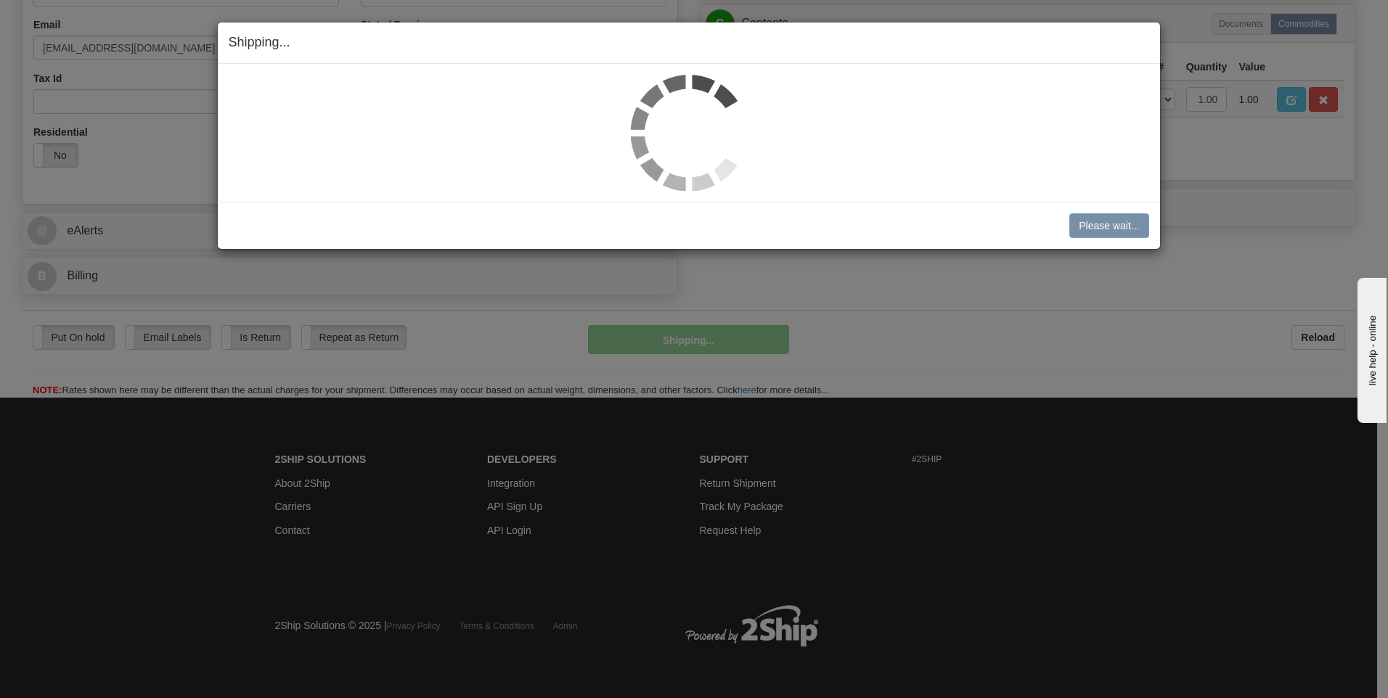
scroll to position [441, 0]
click at [907, 195] on div at bounding box center [689, 133] width 942 height 138
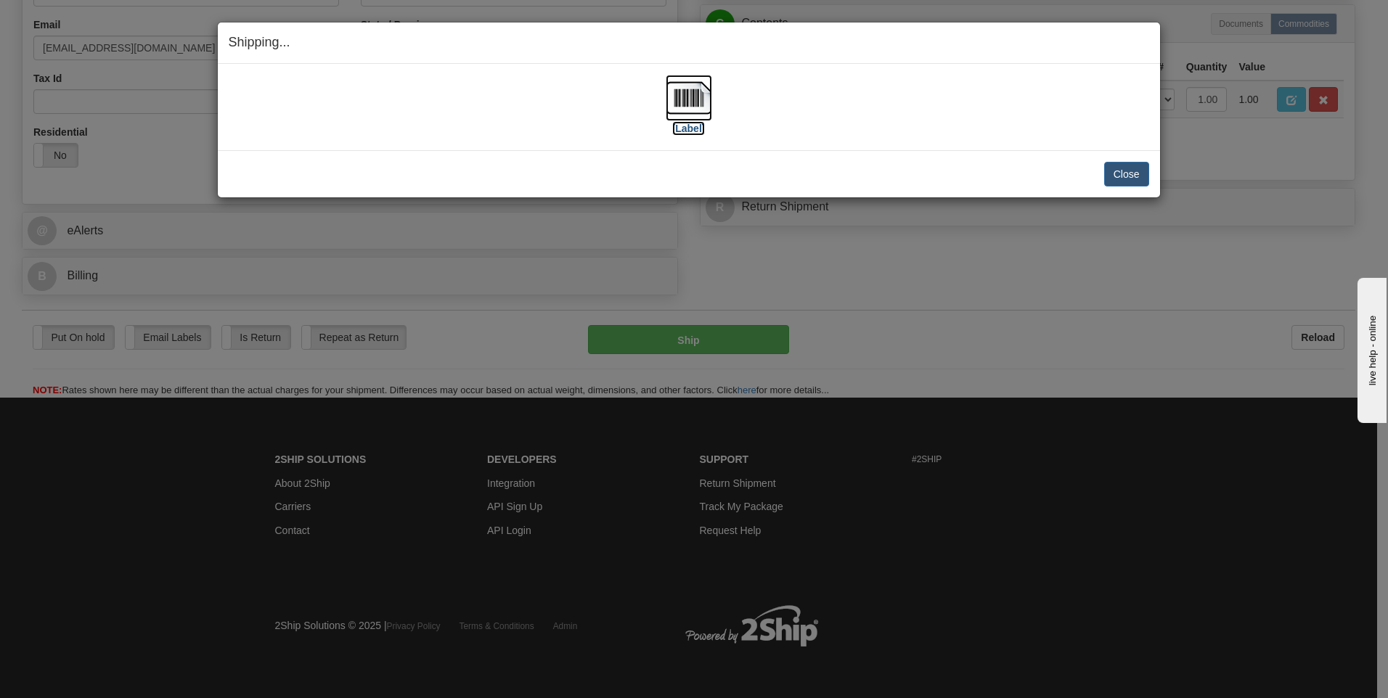
click at [678, 99] on img at bounding box center [689, 98] width 46 height 46
click at [1110, 180] on button "Close" at bounding box center [1126, 174] width 45 height 25
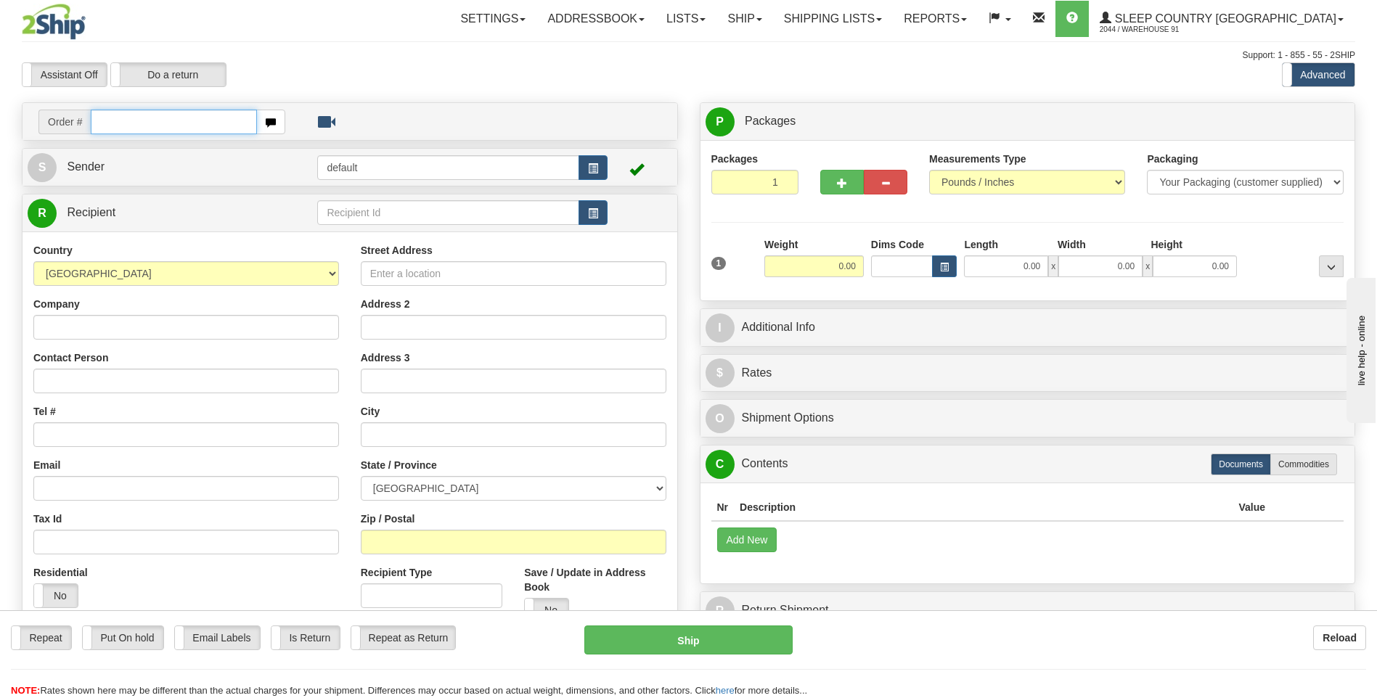
click at [181, 115] on input "text" at bounding box center [173, 122] width 165 height 25
type input "9000I039781"
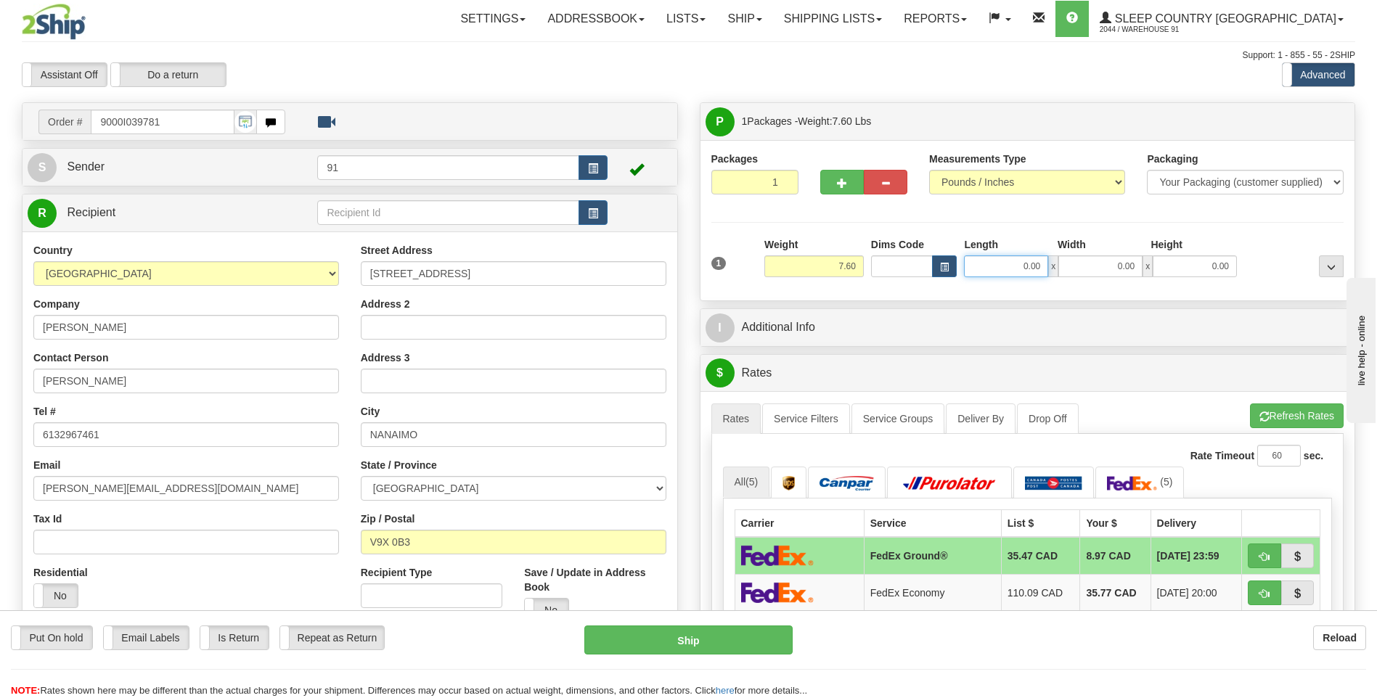
click at [1006, 269] on input "0.00" at bounding box center [1006, 266] width 84 height 22
type input "20.00"
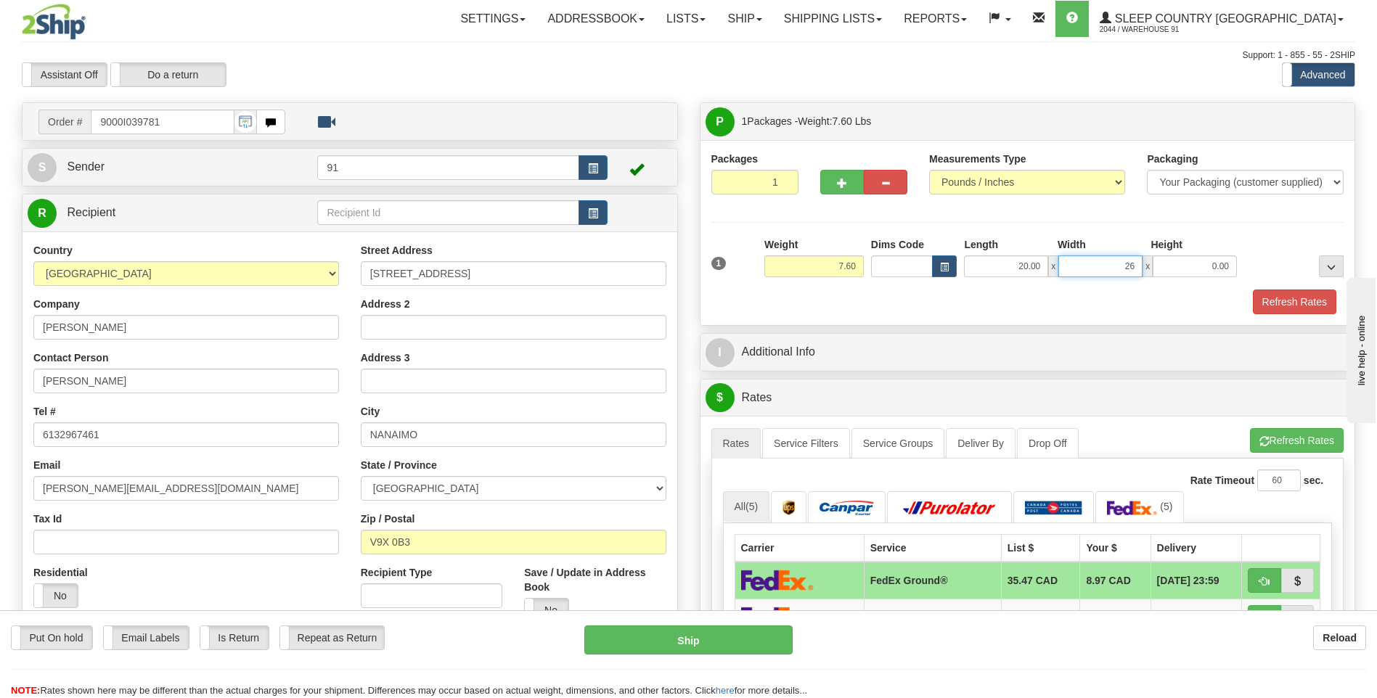
type input "26.00"
click at [1272, 306] on button "Refresh Rates" at bounding box center [1294, 302] width 83 height 25
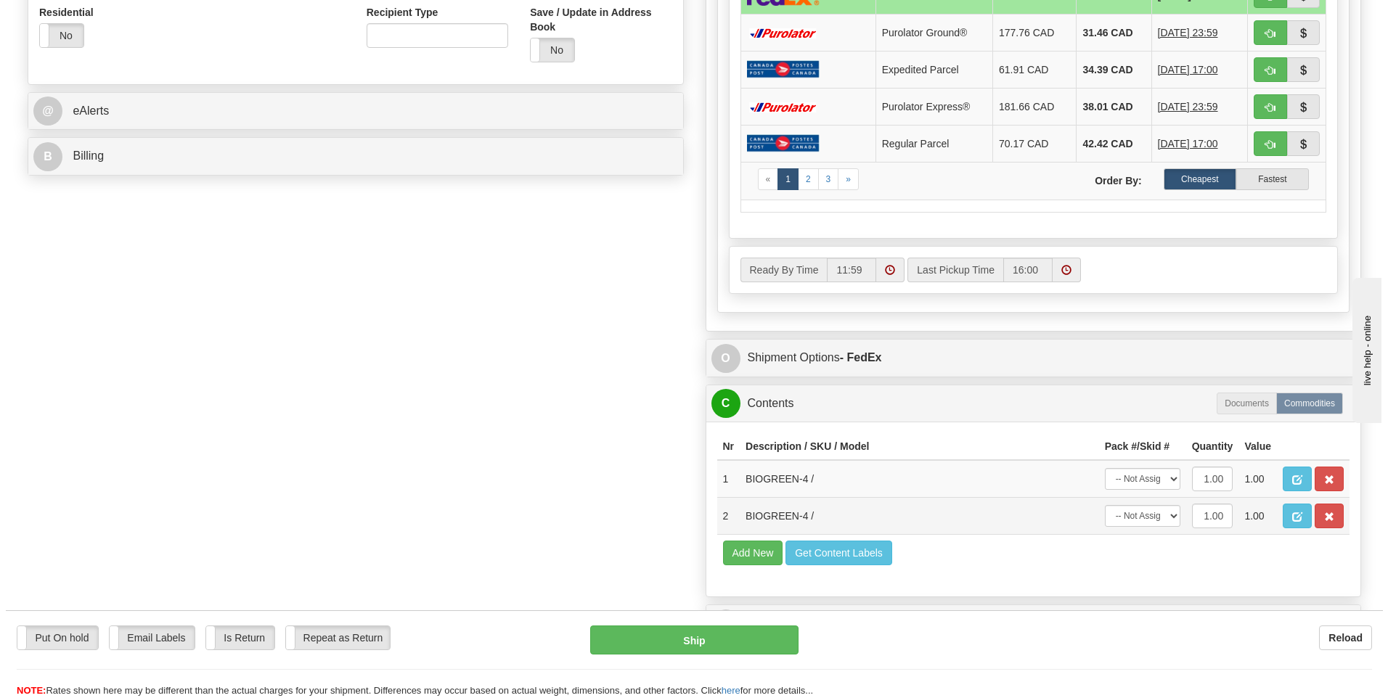
scroll to position [581, 0]
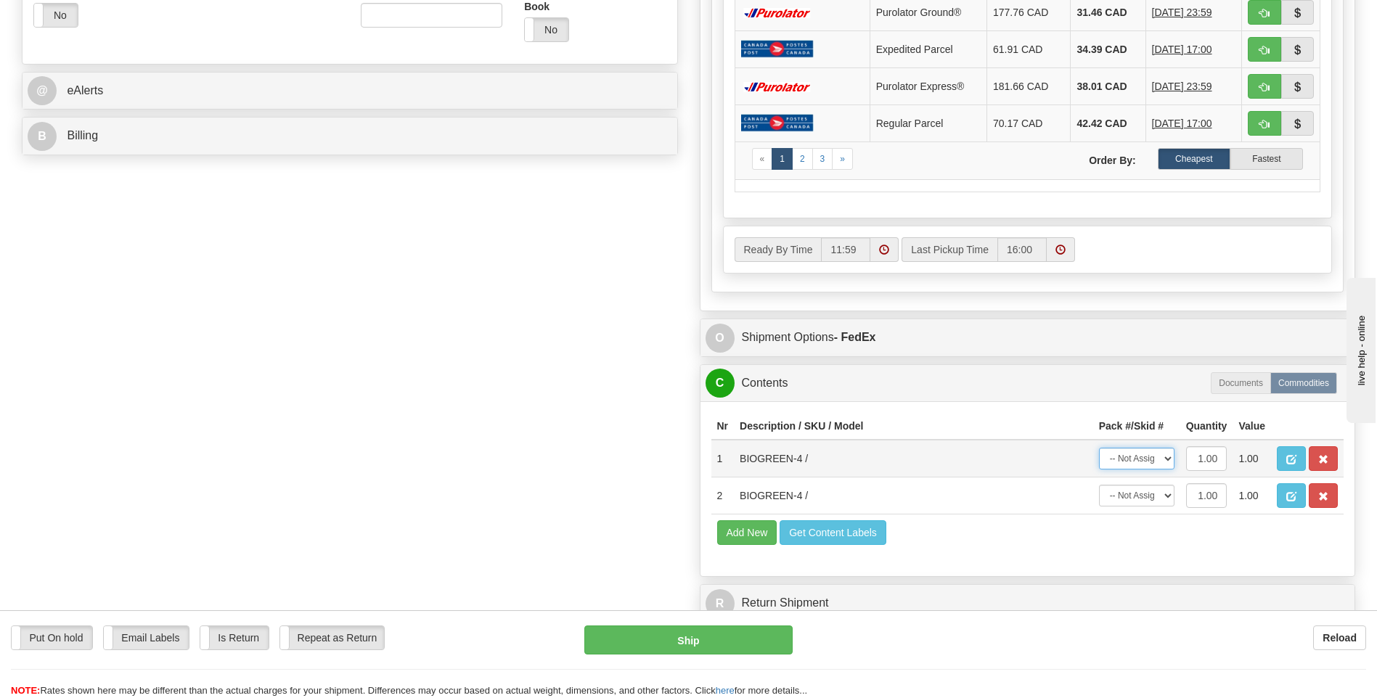
click at [1134, 462] on select "-- Not Assigned -- Package 1" at bounding box center [1136, 459] width 75 height 22
select select "0"
click at [1099, 448] on select "-- Not Assigned -- Package 1" at bounding box center [1136, 459] width 75 height 22
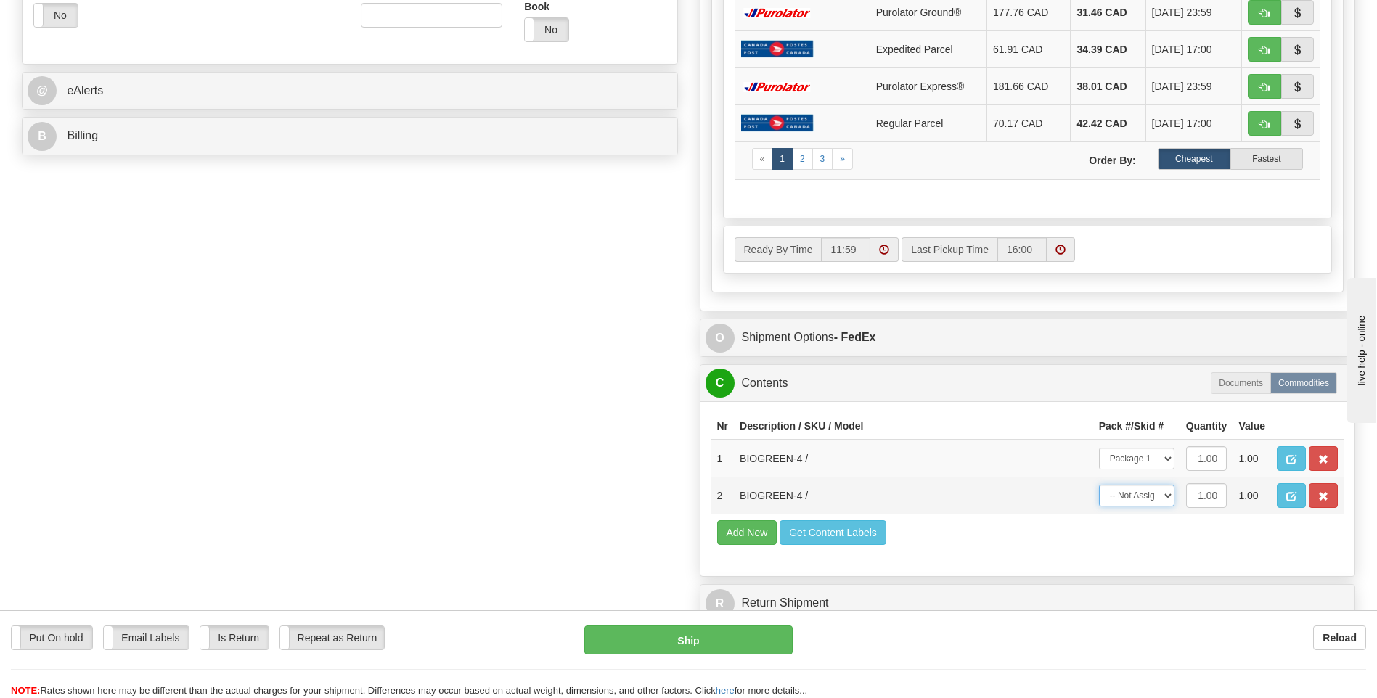
click at [1124, 496] on select "-- Not Assigned -- Package 1" at bounding box center [1136, 496] width 75 height 22
select select "0"
click at [1099, 485] on select "-- Not Assigned -- Package 1" at bounding box center [1136, 496] width 75 height 22
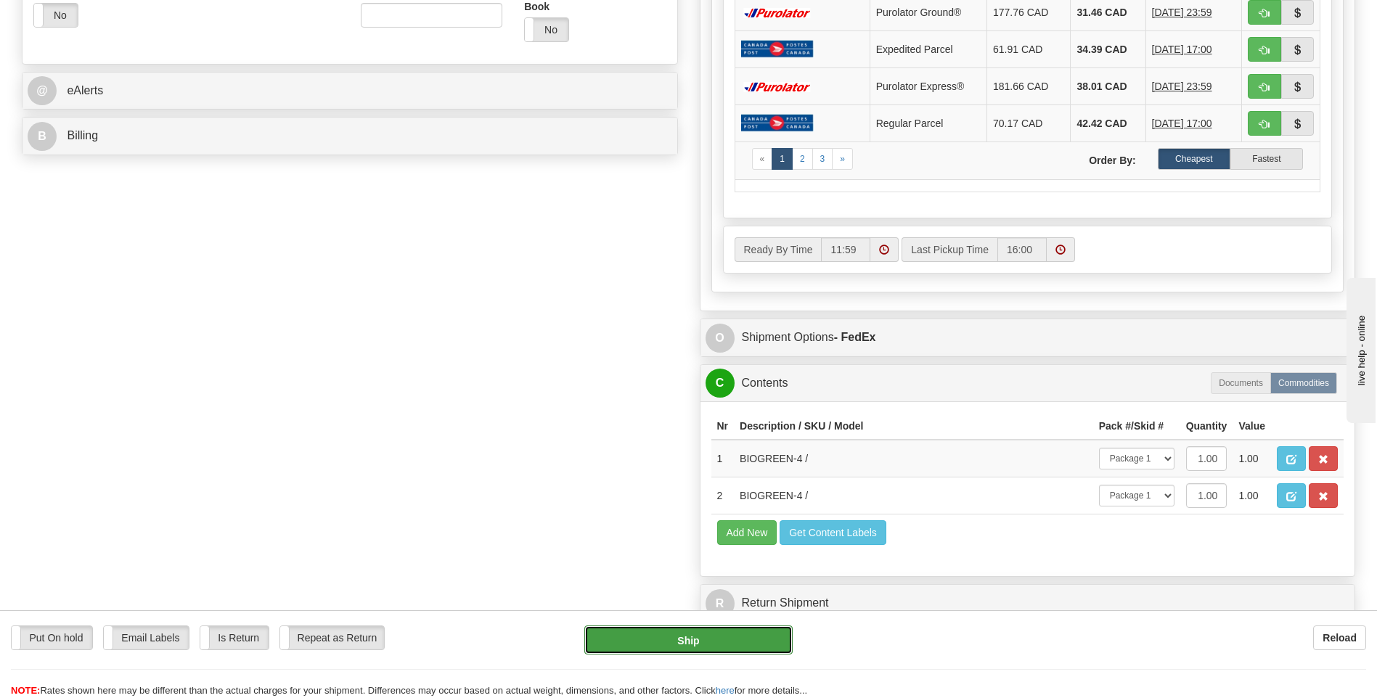
click at [686, 634] on button "Ship" at bounding box center [688, 640] width 208 height 29
type input "92"
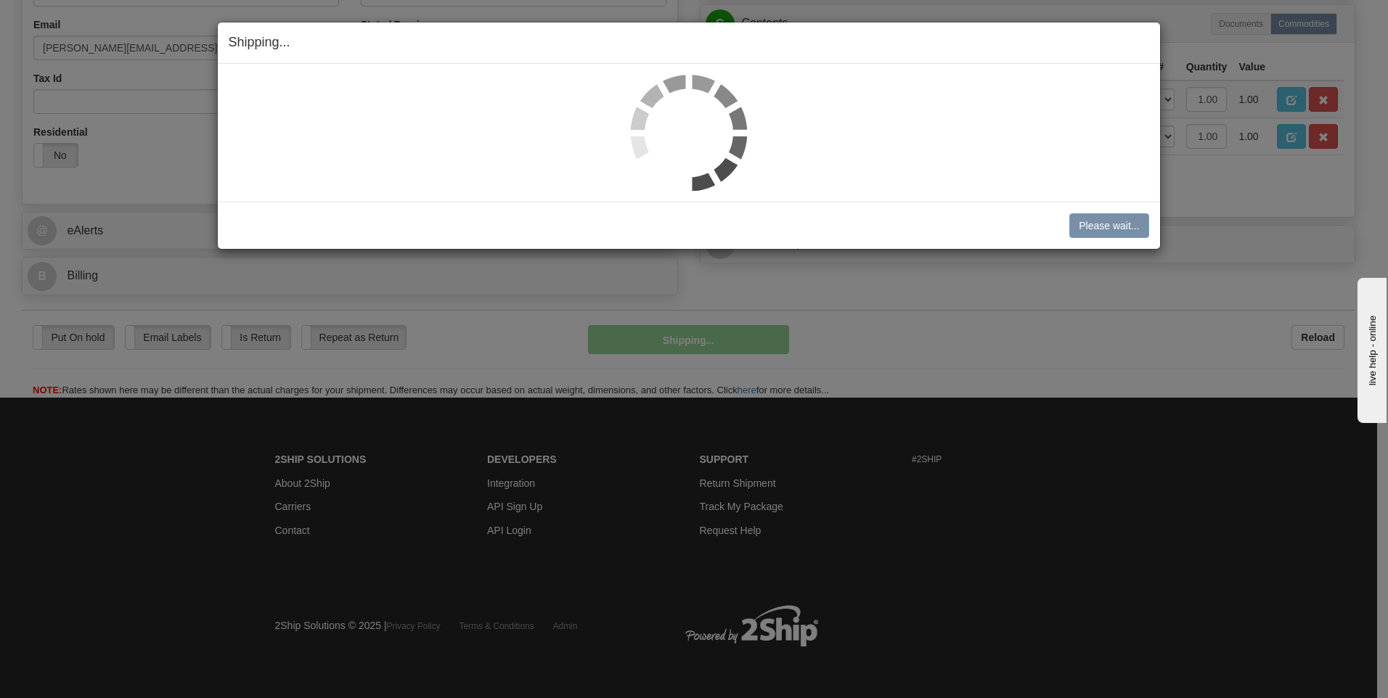
scroll to position [441, 0]
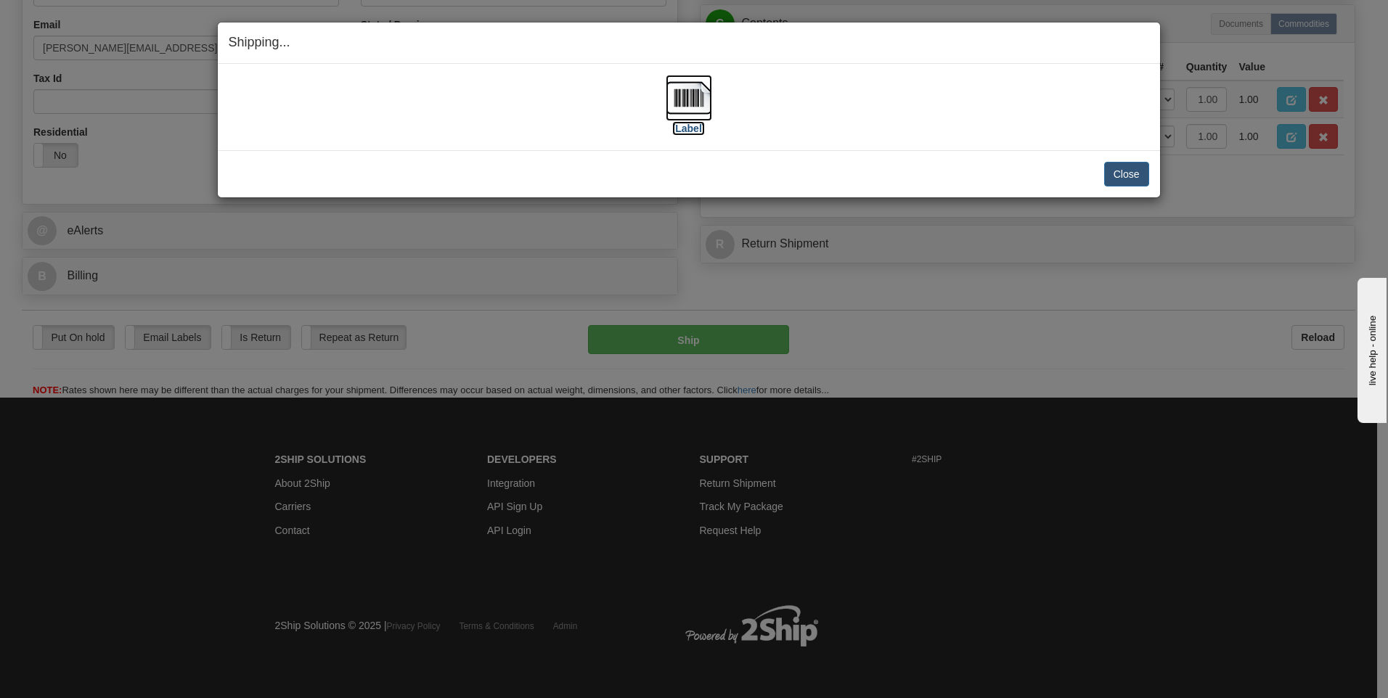
click at [698, 97] on img at bounding box center [689, 98] width 46 height 46
click at [1126, 172] on button "Close" at bounding box center [1126, 174] width 45 height 25
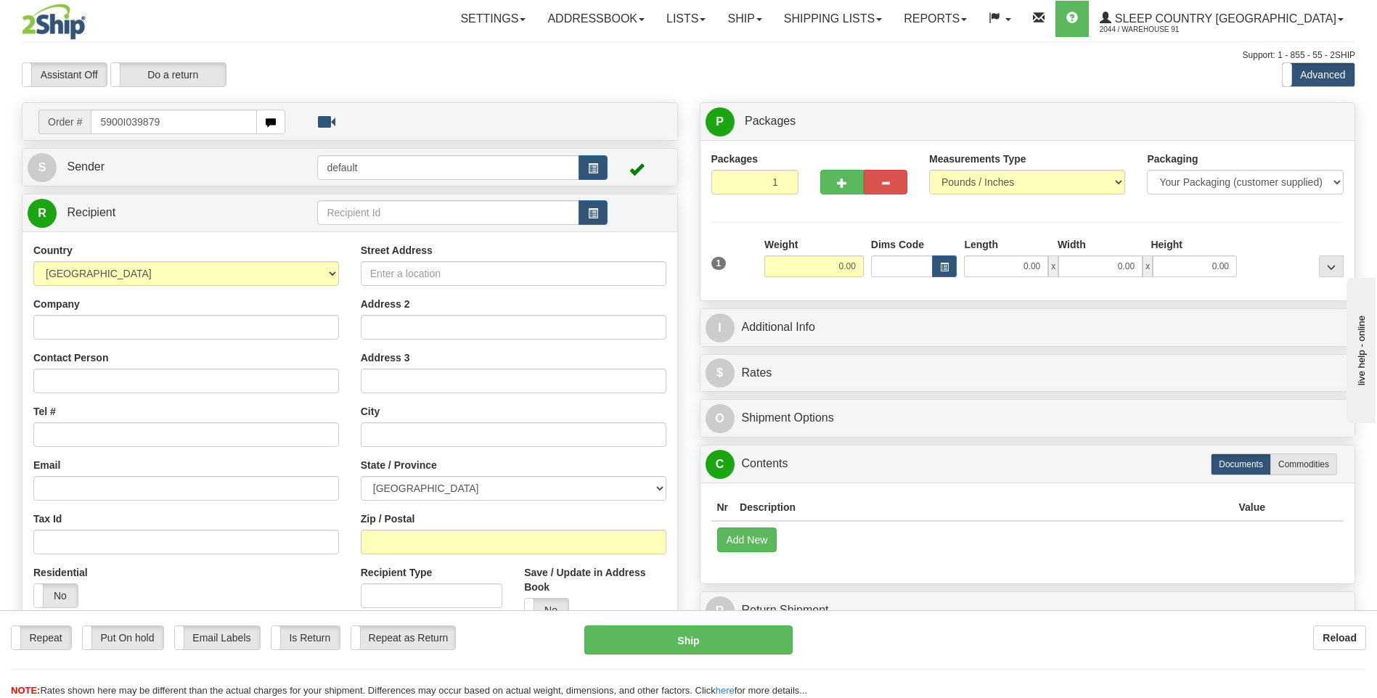
type input "5900I039879"
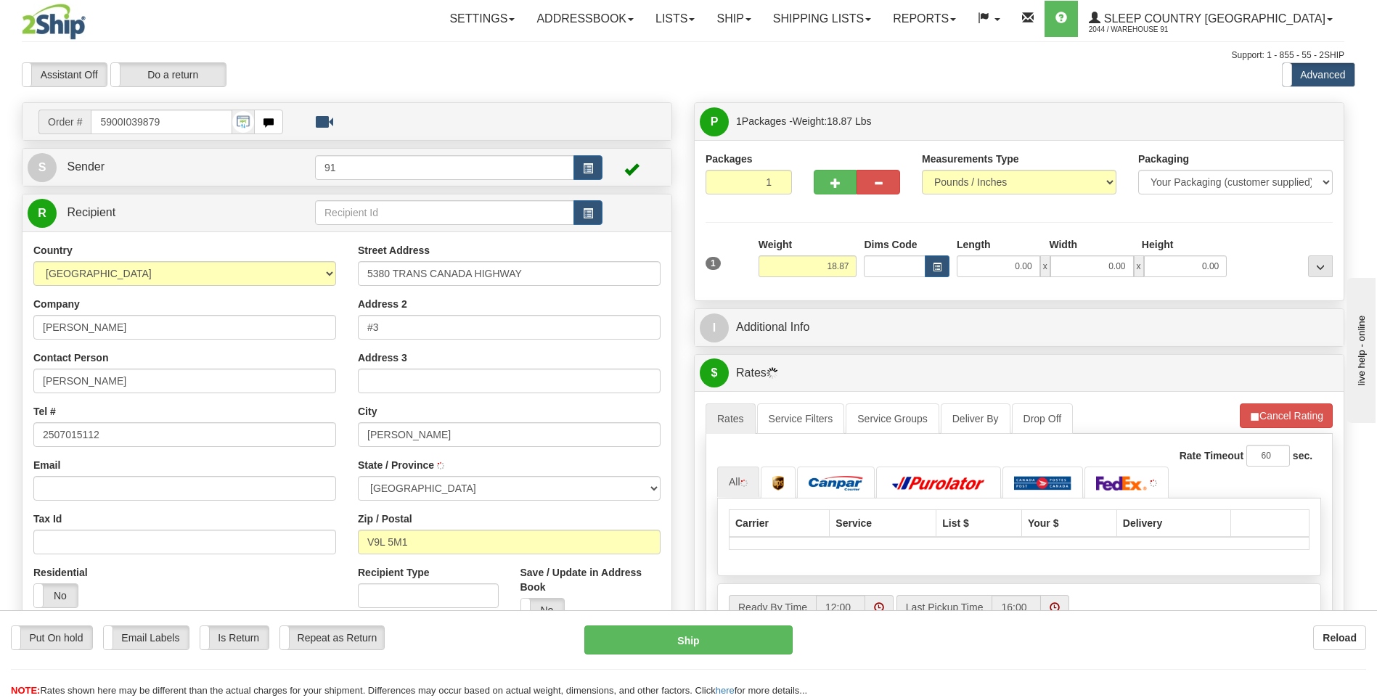
type input "NORTH COWICHAN"
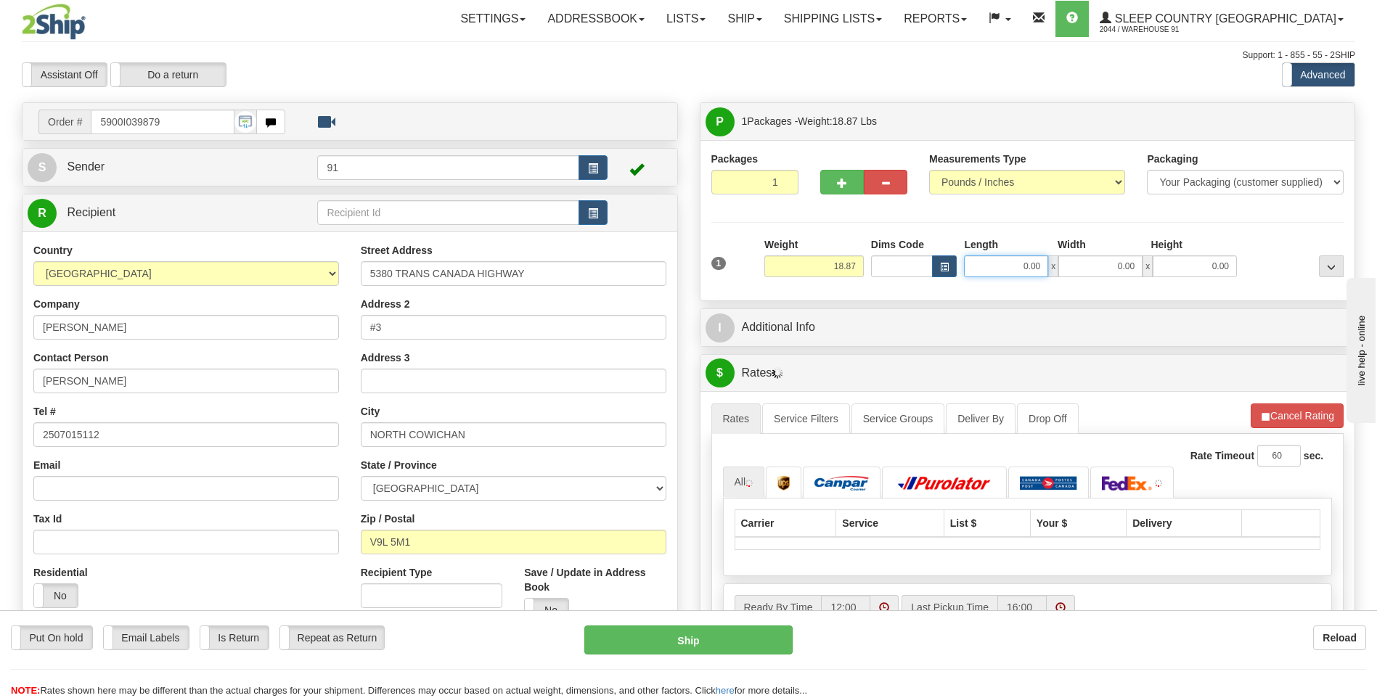
click at [984, 266] on input "0.00" at bounding box center [1006, 266] width 84 height 22
type input "18.00"
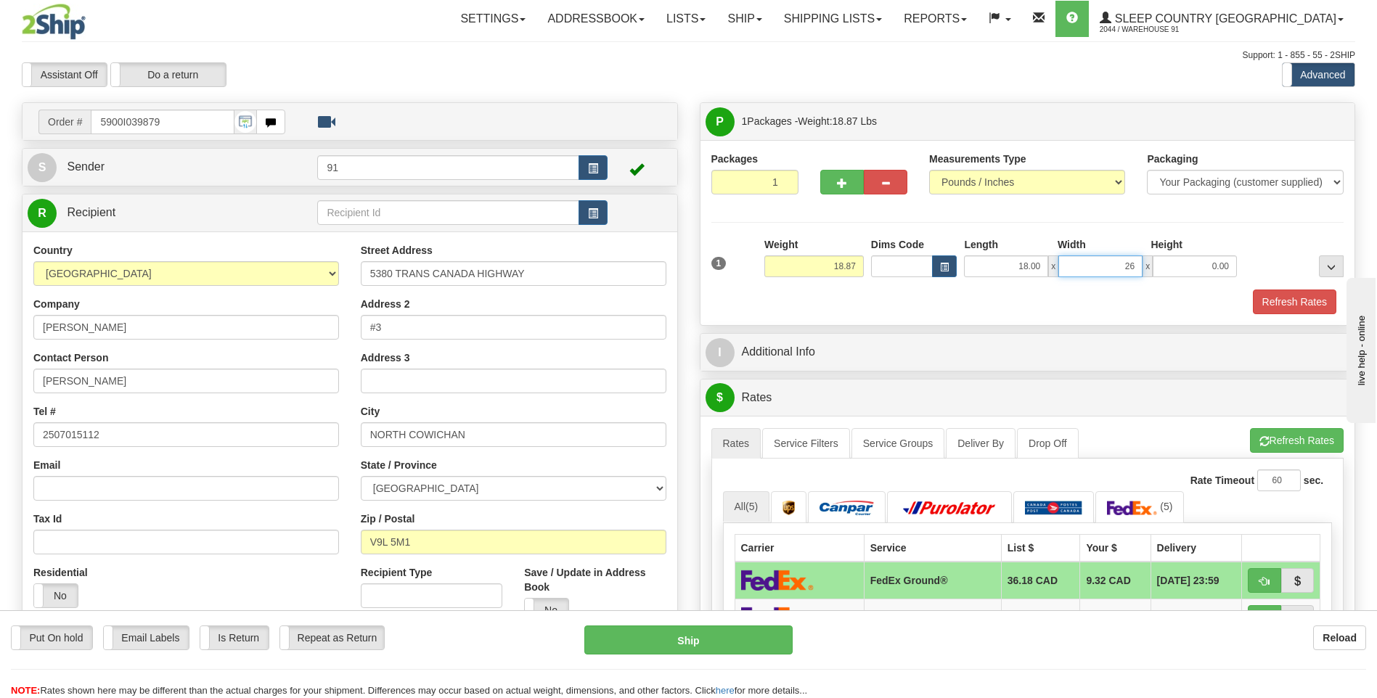
type input "26.00"
type input "24.00"
click at [1280, 300] on button "Refresh Rates" at bounding box center [1294, 302] width 83 height 25
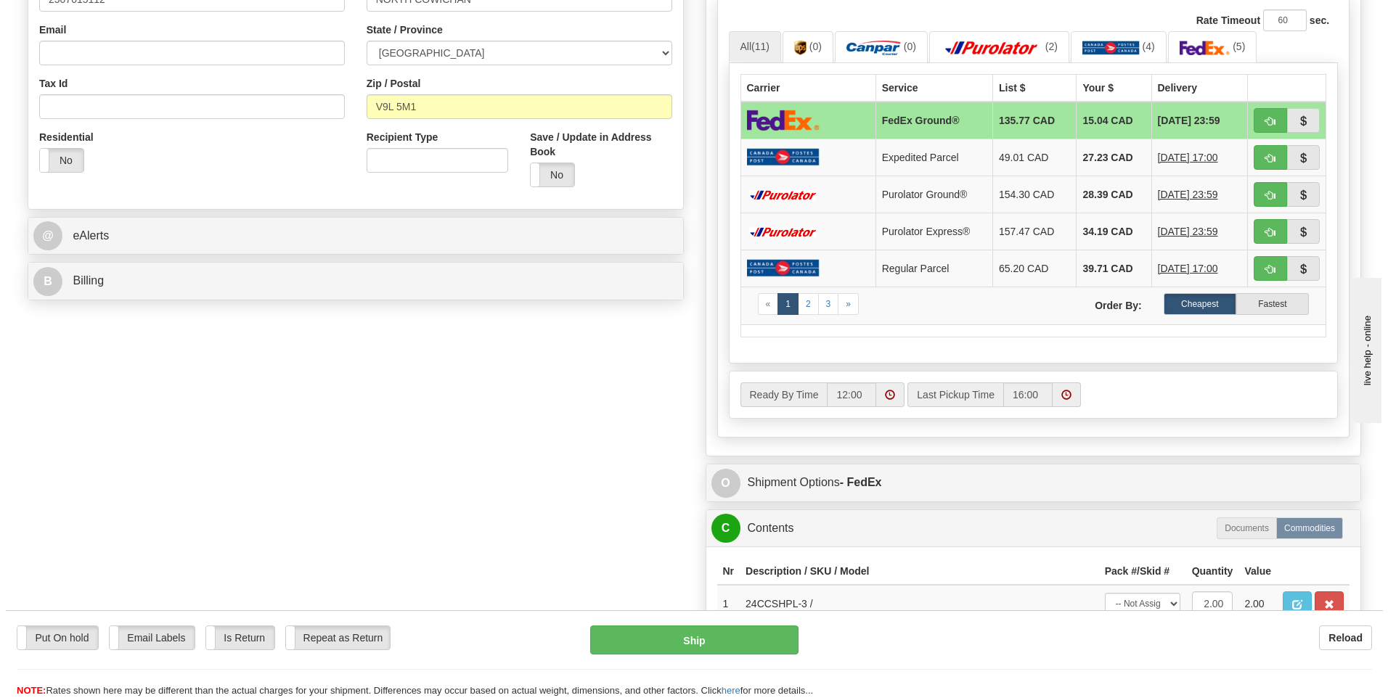
scroll to position [798, 0]
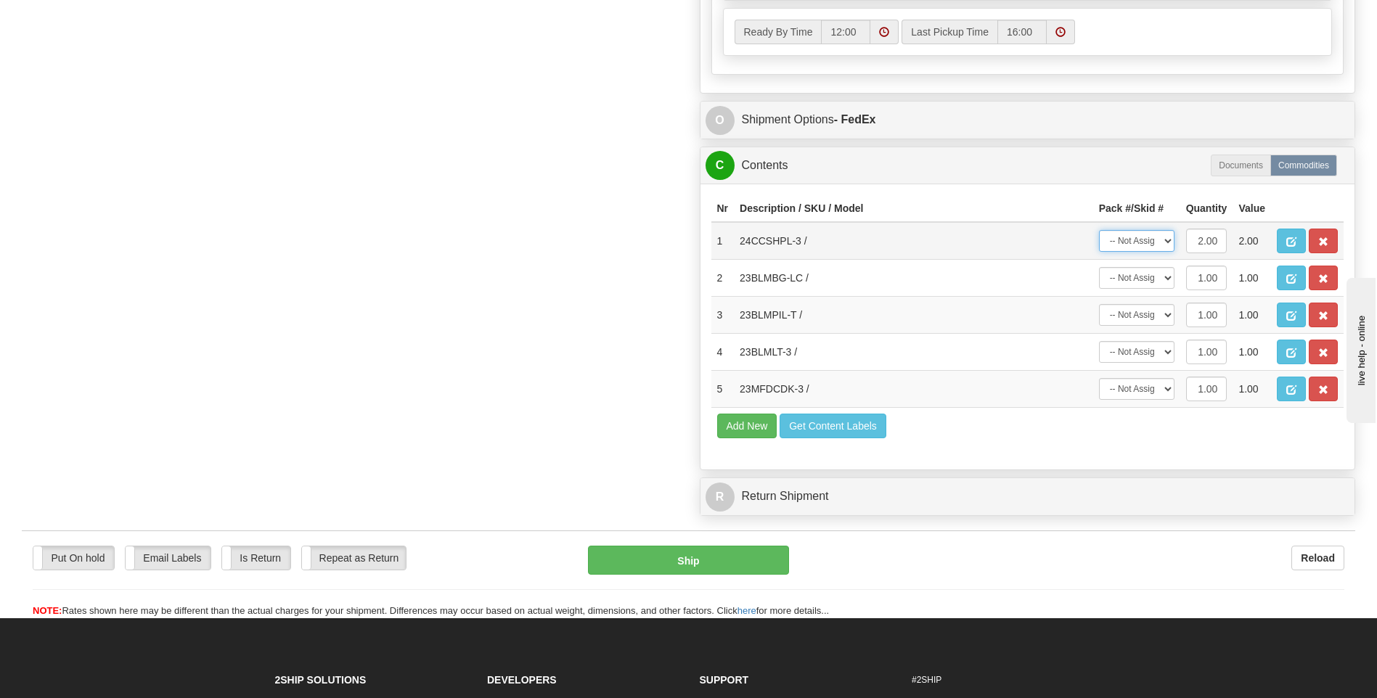
click at [1136, 243] on select "-- Not Assigned -- Package 1" at bounding box center [1136, 241] width 75 height 22
select select "0"
click at [1099, 230] on select "-- Not Assigned -- Package 1" at bounding box center [1136, 241] width 75 height 22
click at [1134, 275] on select "-- Not Assigned -- Package 1" at bounding box center [1136, 278] width 75 height 22
select select "0"
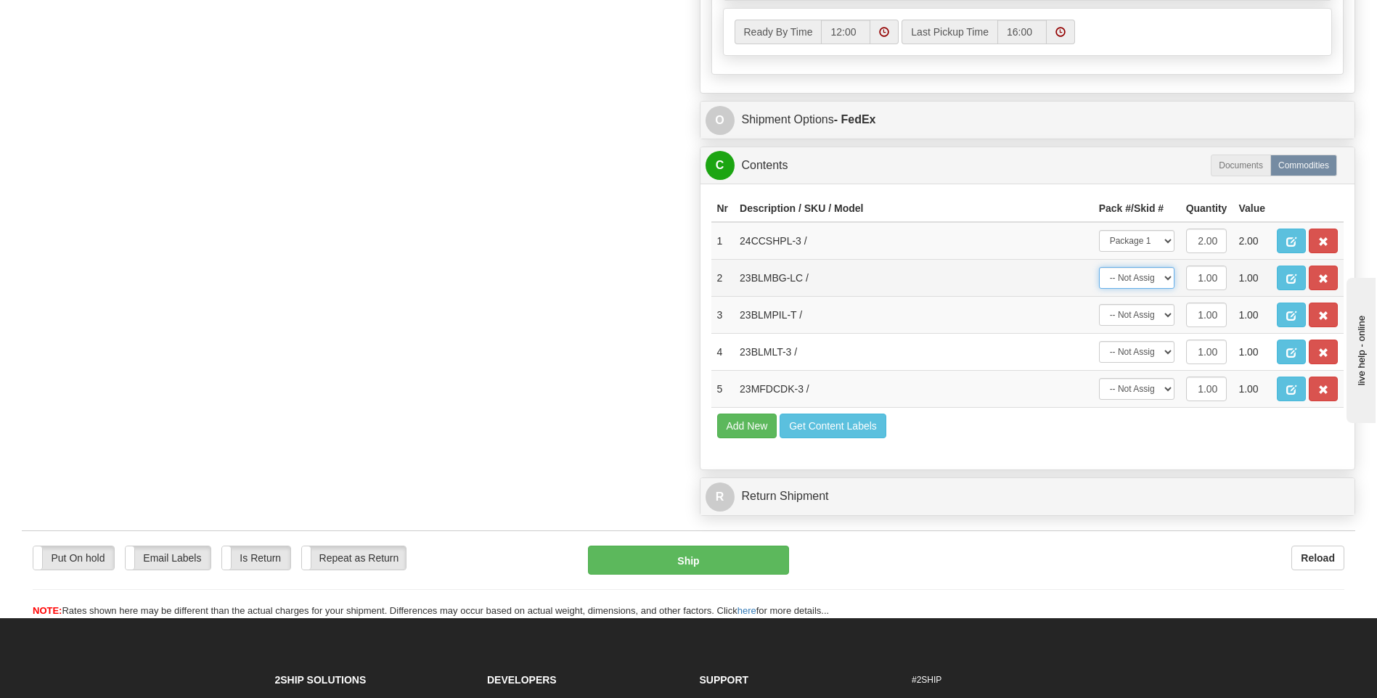
click at [1099, 267] on select "-- Not Assigned -- Package 1" at bounding box center [1136, 278] width 75 height 22
drag, startPoint x: 1137, startPoint y: 311, endPoint x: 1137, endPoint y: 325, distance: 13.8
click at [1137, 311] on select "-- Not Assigned -- Package 1" at bounding box center [1136, 315] width 75 height 22
select select "0"
click at [1099, 304] on select "-- Not Assigned -- Package 1" at bounding box center [1136, 315] width 75 height 22
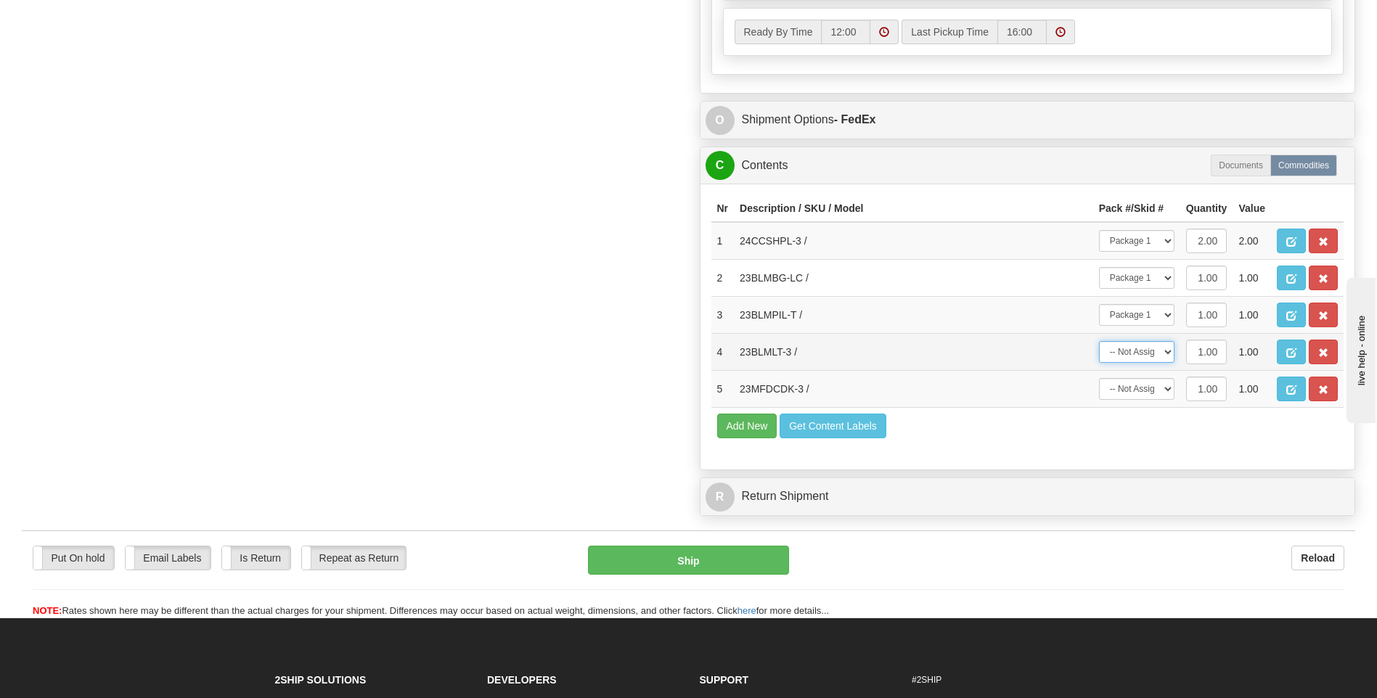
click at [1137, 351] on select "-- Not Assigned -- Package 1" at bounding box center [1136, 352] width 75 height 22
select select "0"
click at [1099, 341] on select "-- Not Assigned -- Package 1" at bounding box center [1136, 352] width 75 height 22
click at [1137, 393] on select "-- Not Assigned -- Package 1" at bounding box center [1136, 389] width 75 height 22
select select "0"
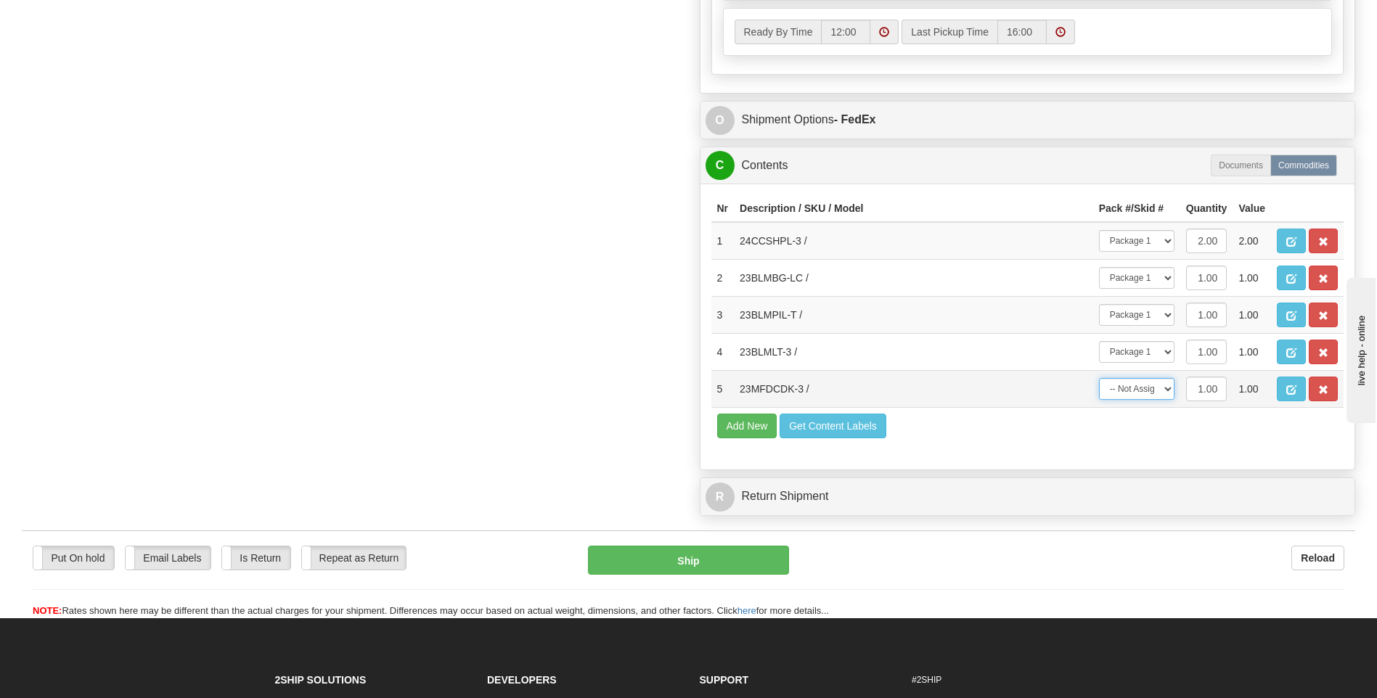
click at [1099, 378] on select "-- Not Assigned -- Package 1" at bounding box center [1136, 389] width 75 height 22
click at [717, 556] on button "Ship" at bounding box center [688, 560] width 200 height 29
type input "92"
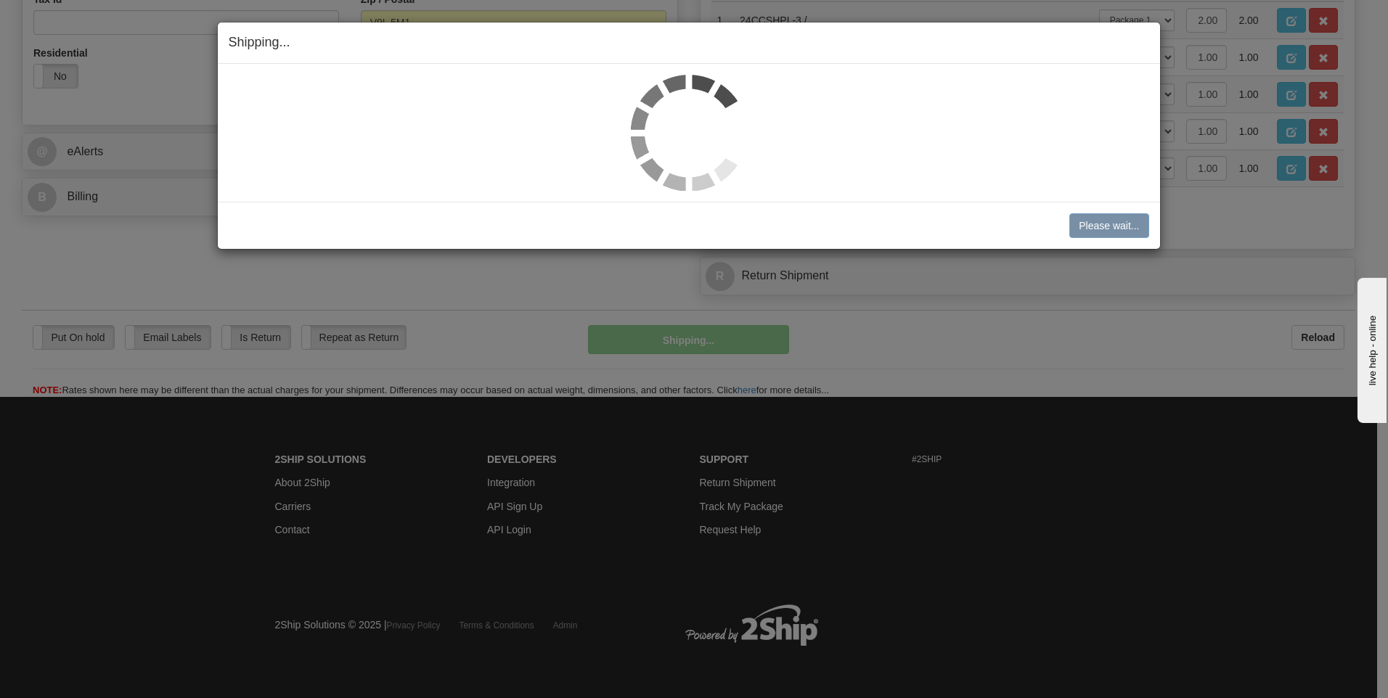
scroll to position [520, 0]
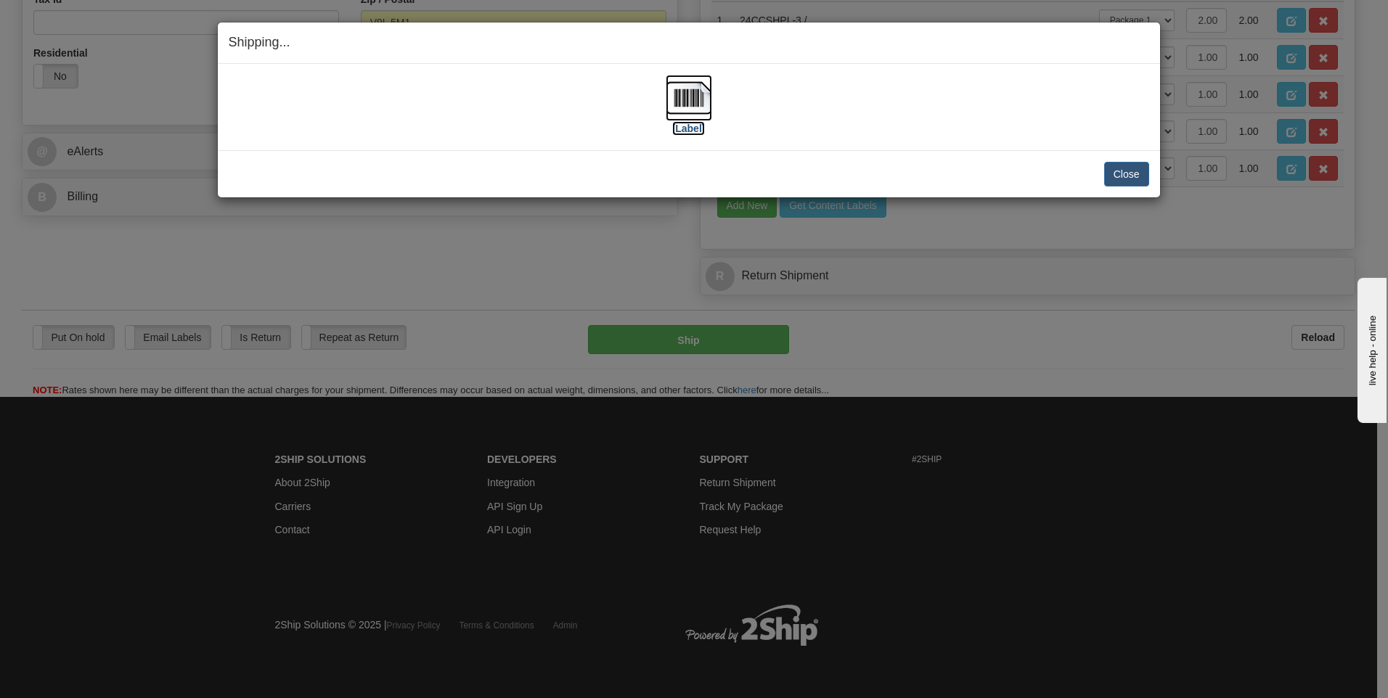
click at [695, 100] on img at bounding box center [689, 98] width 46 height 46
click at [1136, 181] on button "Close" at bounding box center [1126, 174] width 45 height 25
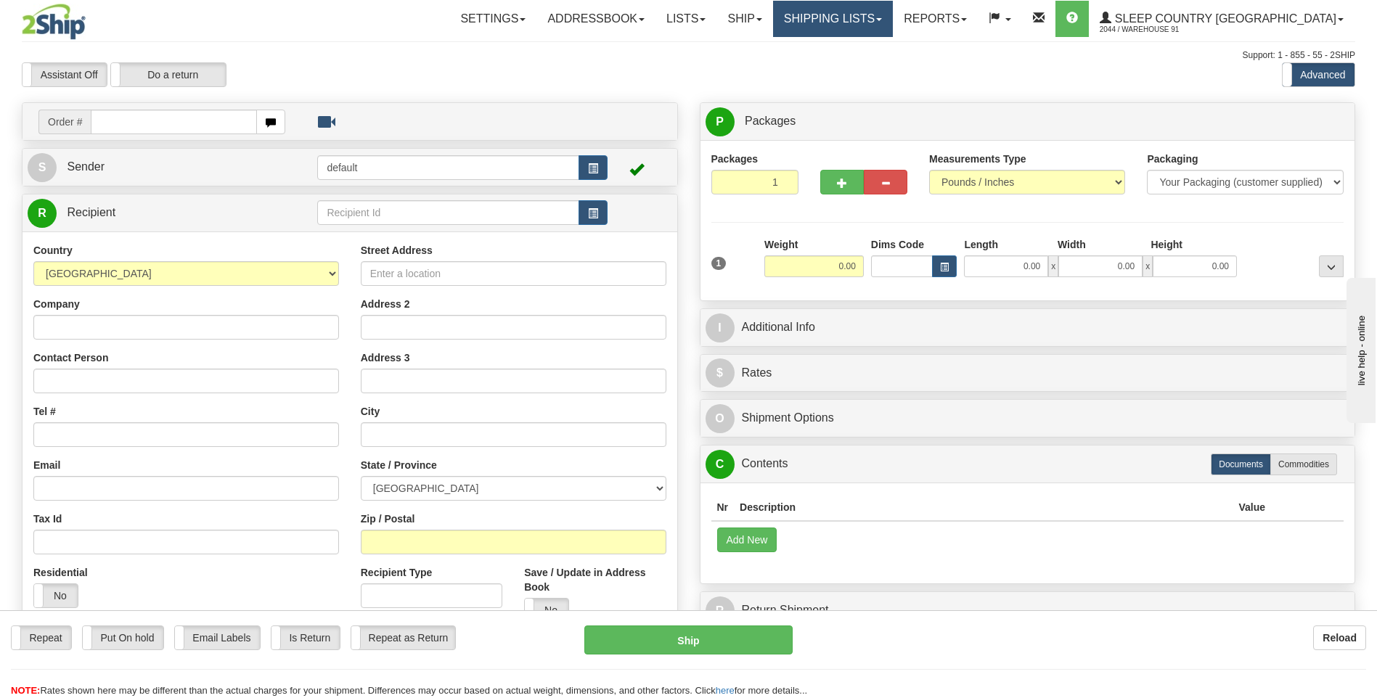
click at [893, 31] on link "Shipping lists" at bounding box center [833, 19] width 120 height 36
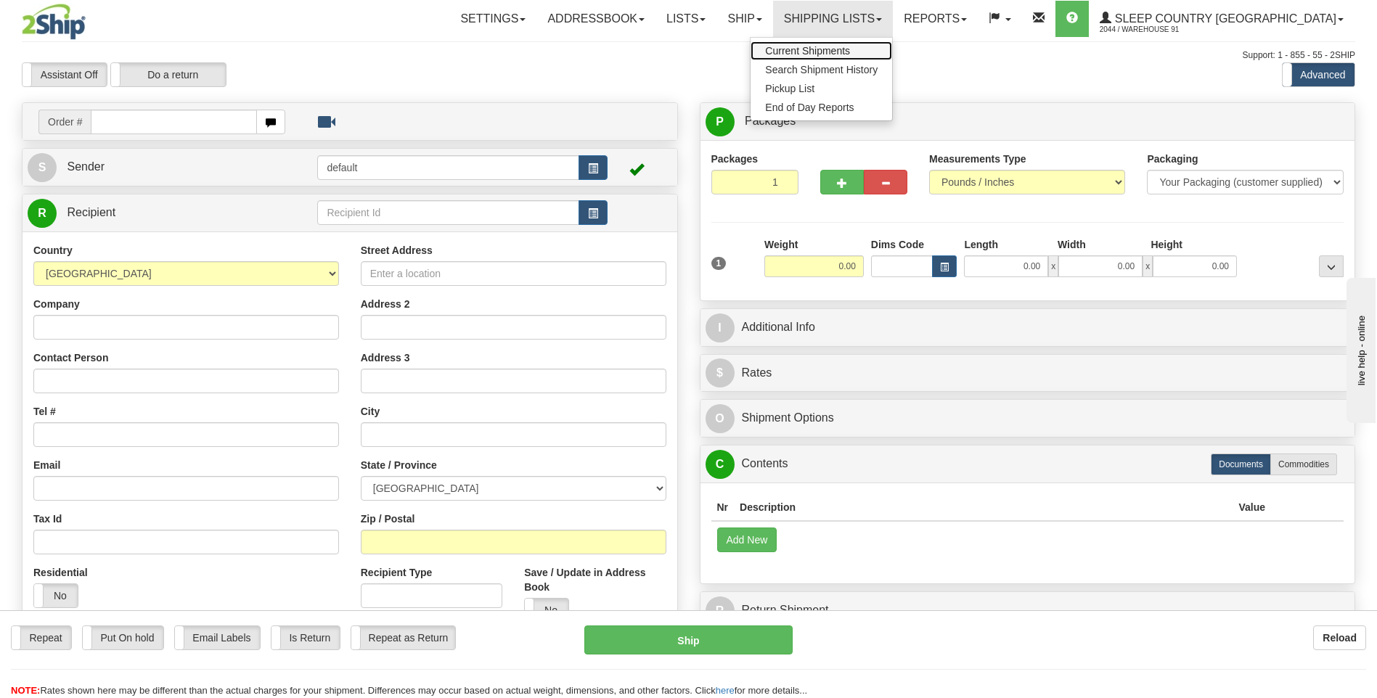
click at [880, 57] on link "Current Shipments" at bounding box center [821, 50] width 142 height 19
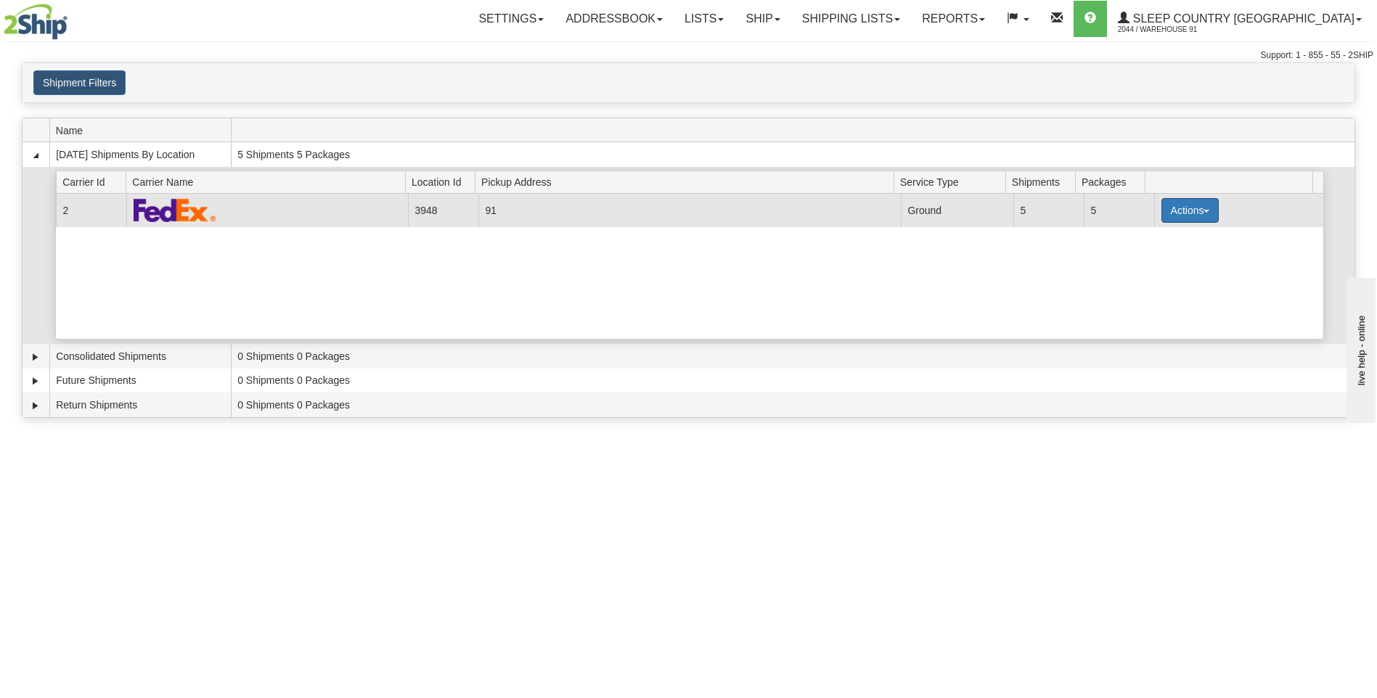
click at [1180, 206] on button "Actions" at bounding box center [1190, 210] width 58 height 25
click at [1138, 258] on span "Close" at bounding box center [1132, 256] width 33 height 10
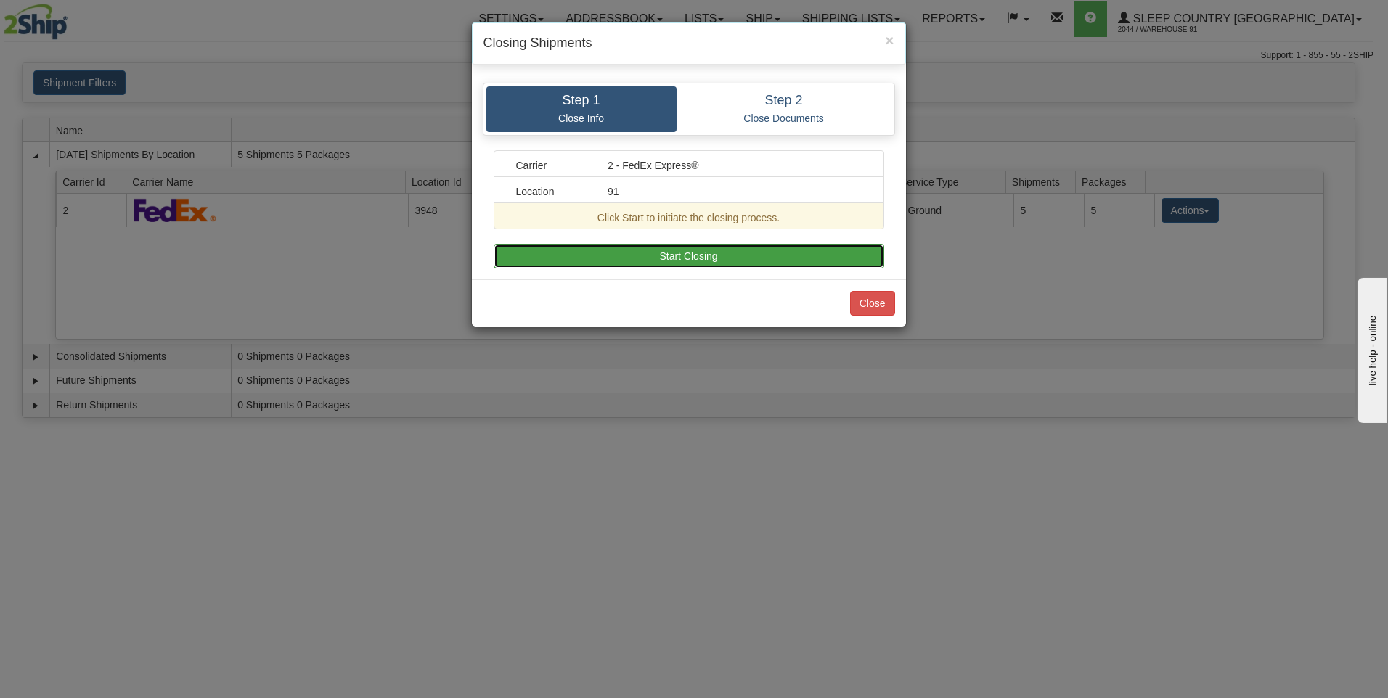
click at [683, 247] on button "Start Closing" at bounding box center [689, 256] width 390 height 25
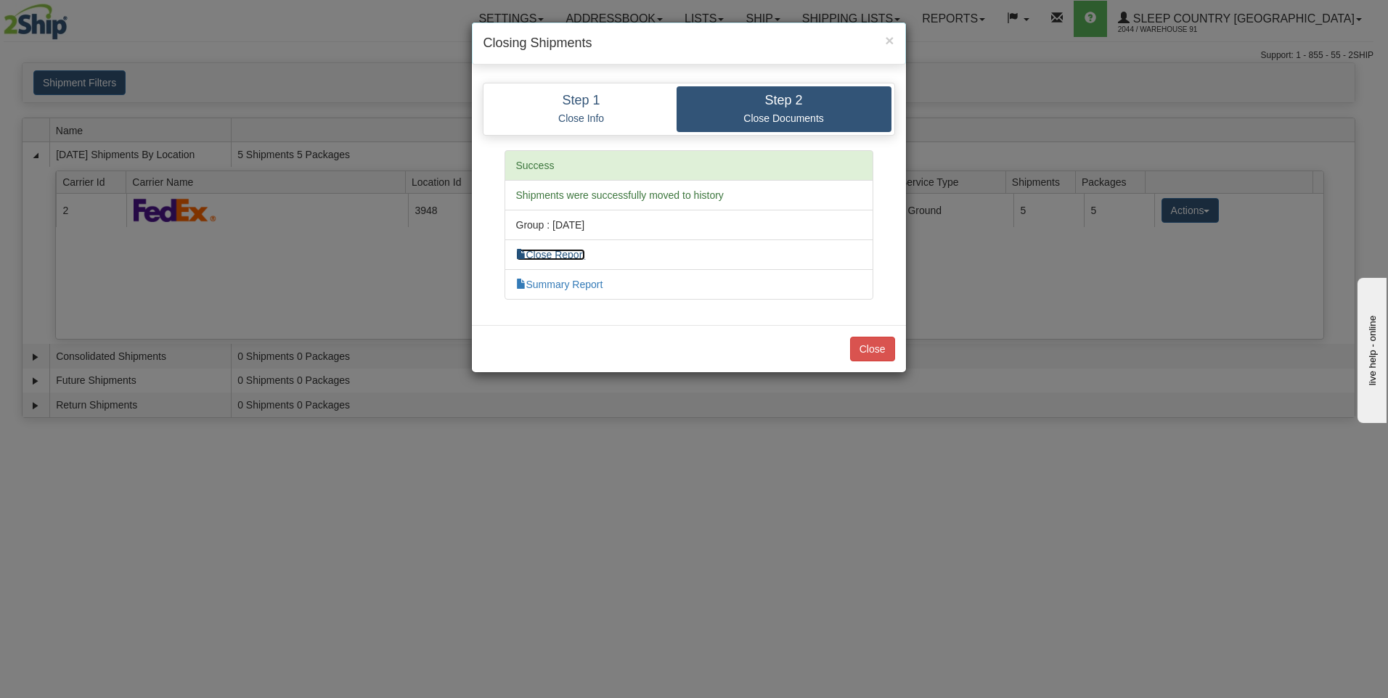
click at [557, 260] on link "Close Report" at bounding box center [551, 255] width 70 height 12
click at [602, 281] on link "Summary Report" at bounding box center [559, 285] width 87 height 12
click at [863, 343] on button "Close" at bounding box center [872, 349] width 45 height 25
